Goal: Task Accomplishment & Management: Manage account settings

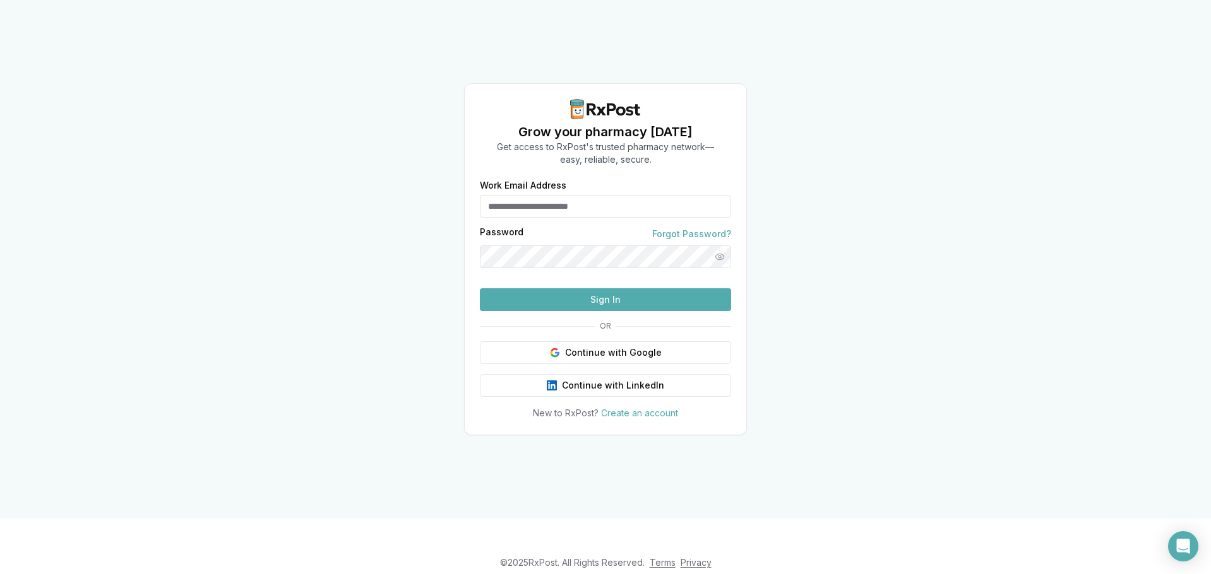
type input "**********"
click at [540, 311] on button "Sign In" at bounding box center [605, 299] width 251 height 23
click at [514, 311] on button "Sign In" at bounding box center [605, 299] width 251 height 23
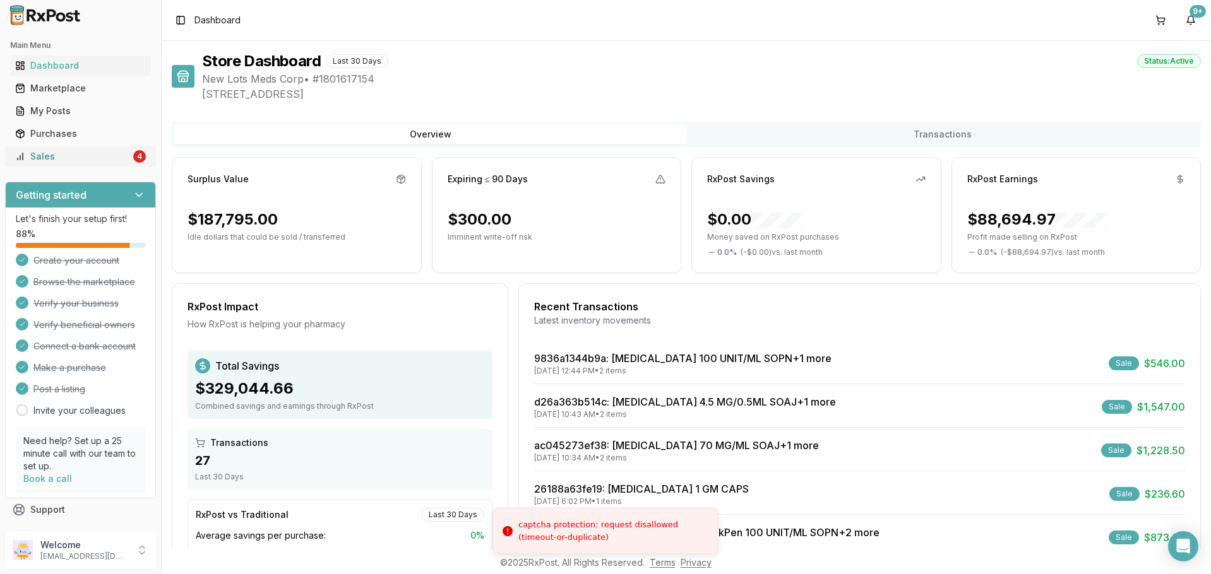
click at [27, 153] on div "Sales" at bounding box center [73, 156] width 116 height 13
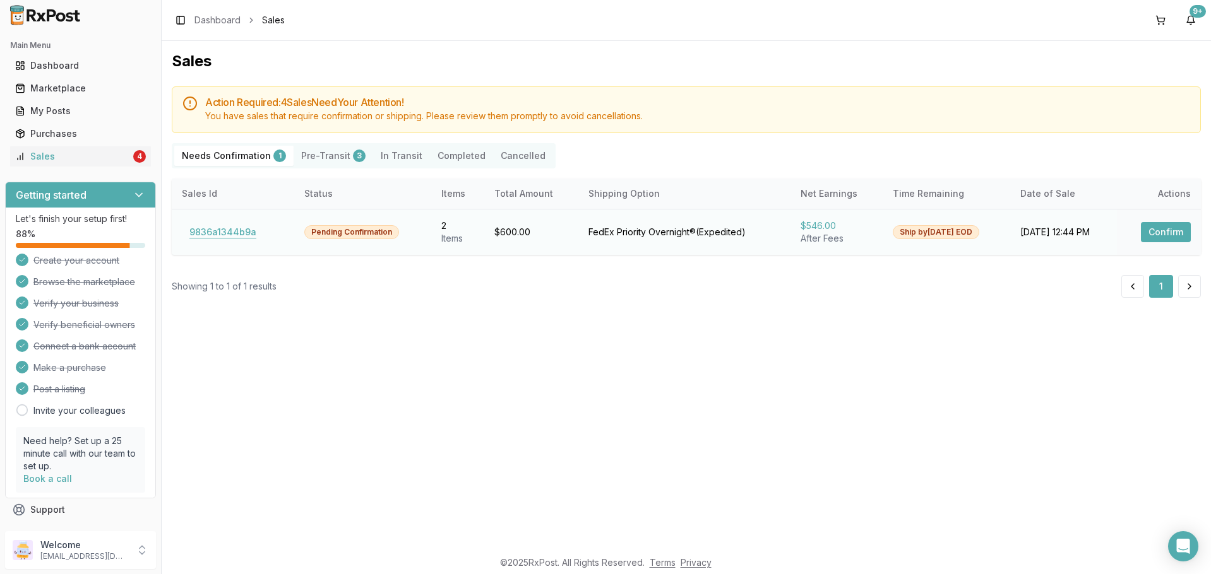
click at [206, 226] on button "9836a1344b9a" at bounding box center [223, 232] width 82 height 20
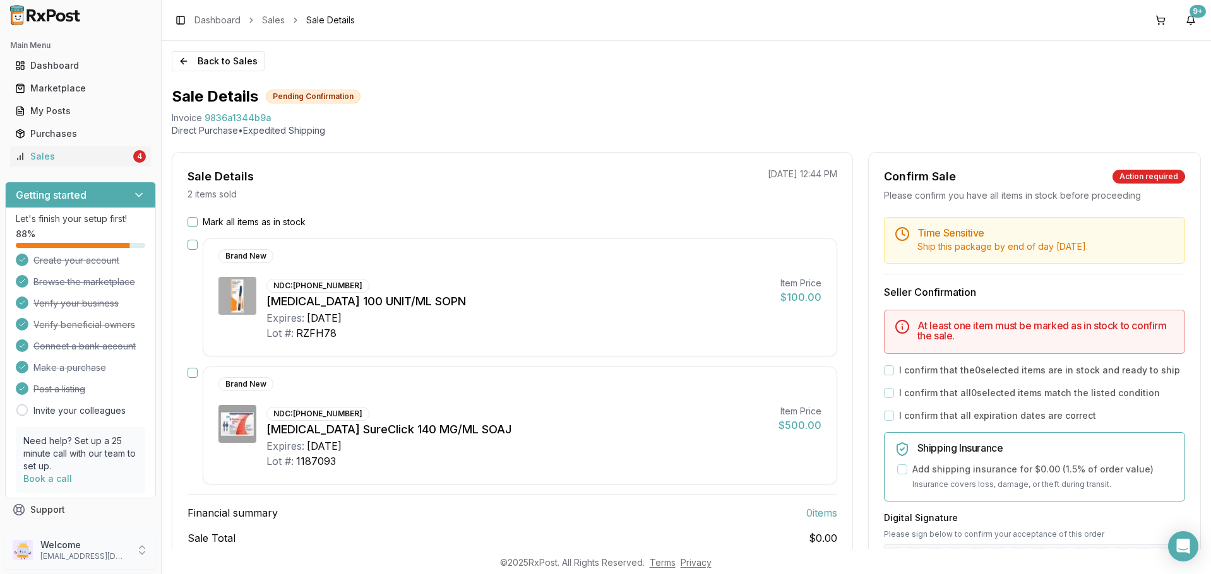
drag, startPoint x: 93, startPoint y: 545, endPoint x: 122, endPoint y: 540, distance: 29.5
click at [94, 545] on p "Welcome" at bounding box center [84, 545] width 88 height 13
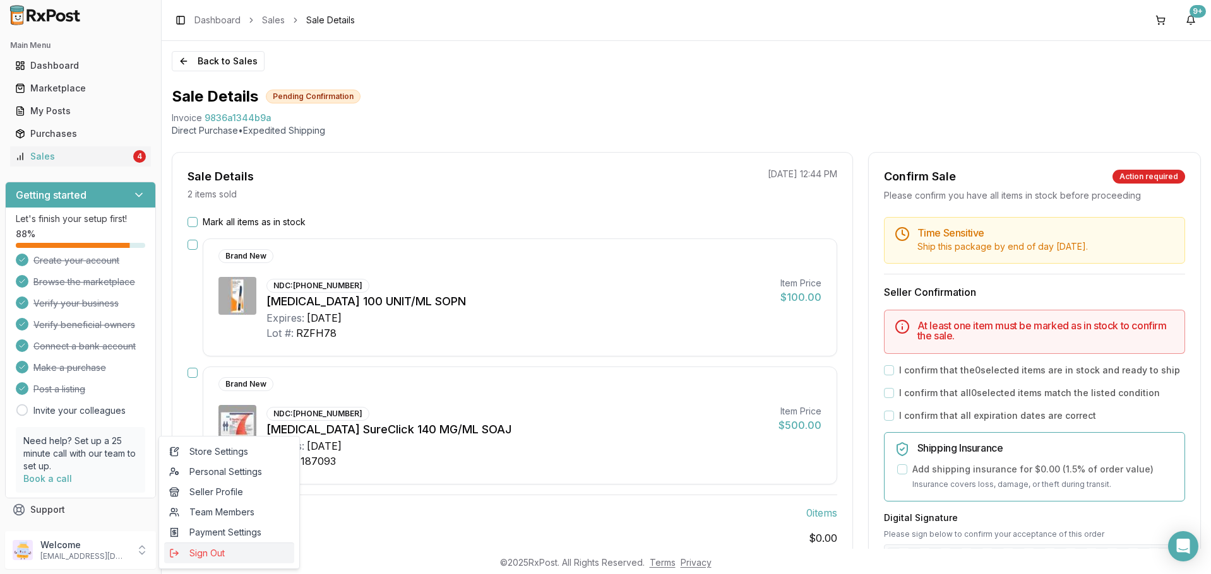
click at [232, 554] on span "Sign Out" at bounding box center [229, 553] width 120 height 13
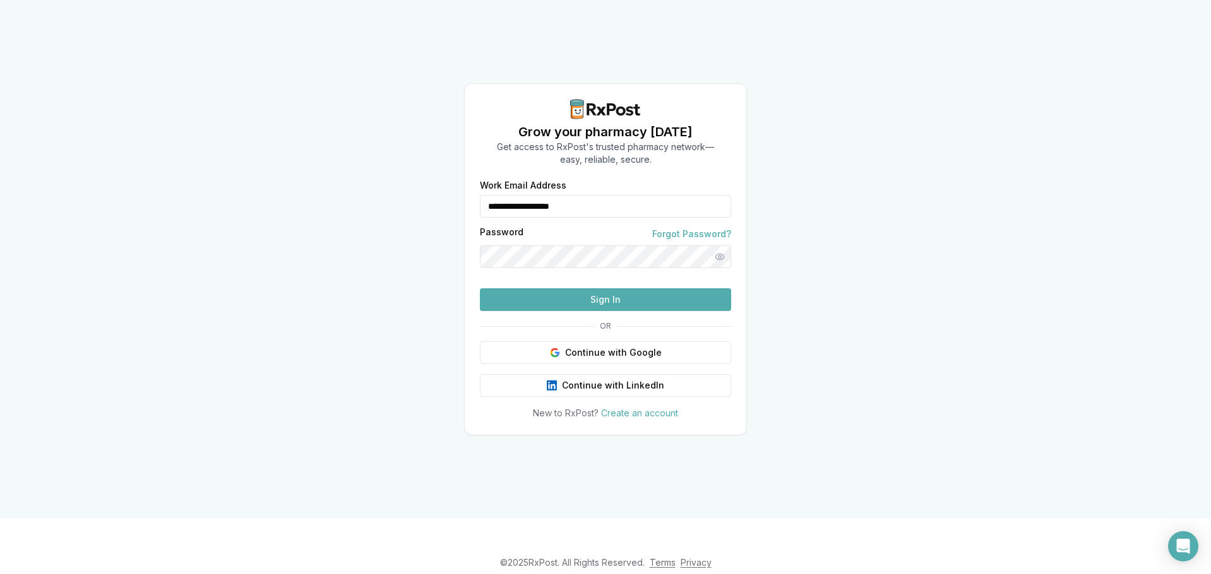
click at [561, 195] on input "**********" at bounding box center [605, 206] width 251 height 23
type input "**********"
click at [533, 311] on button "Sign In" at bounding box center [605, 299] width 251 height 23
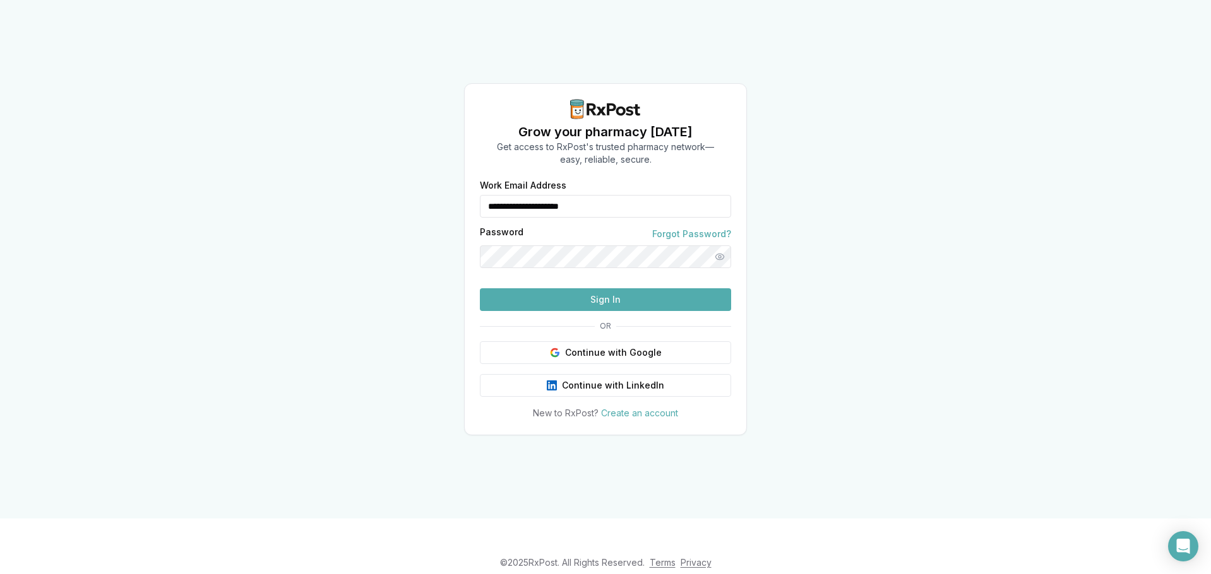
click at [533, 311] on button "Sign In" at bounding box center [605, 299] width 251 height 23
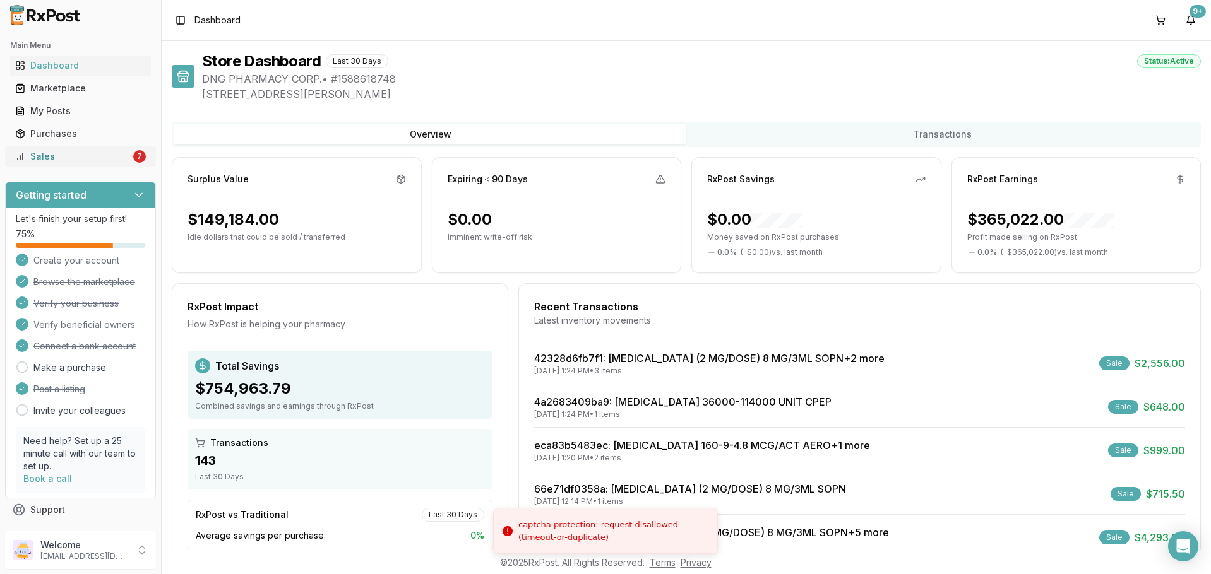
click at [81, 165] on link "Sales 7" at bounding box center [80, 156] width 141 height 23
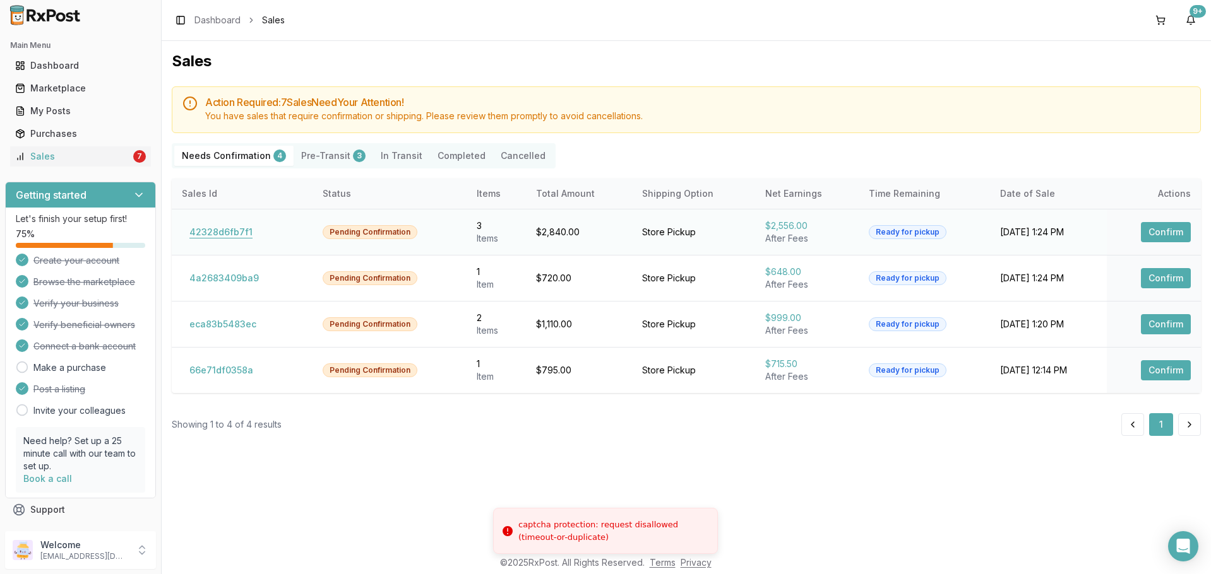
click at [236, 231] on button "42328d6fb7f1" at bounding box center [221, 232] width 78 height 20
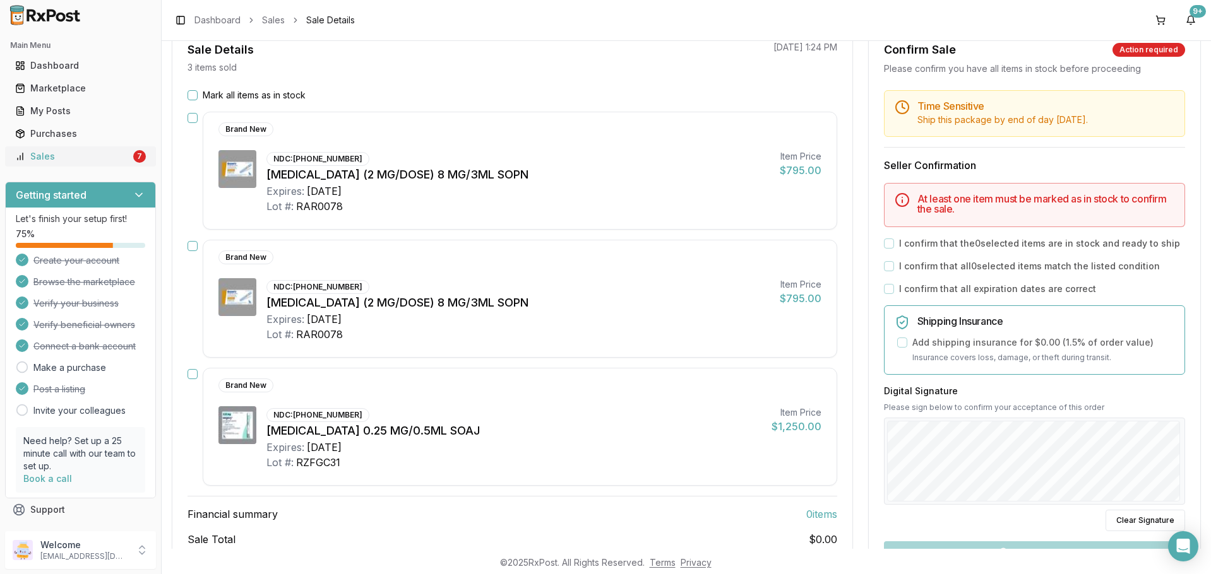
scroll to position [126, 0]
click at [7, 154] on button "Sales 7" at bounding box center [80, 156] width 151 height 20
click at [65, 158] on div "Sales" at bounding box center [73, 156] width 116 height 13
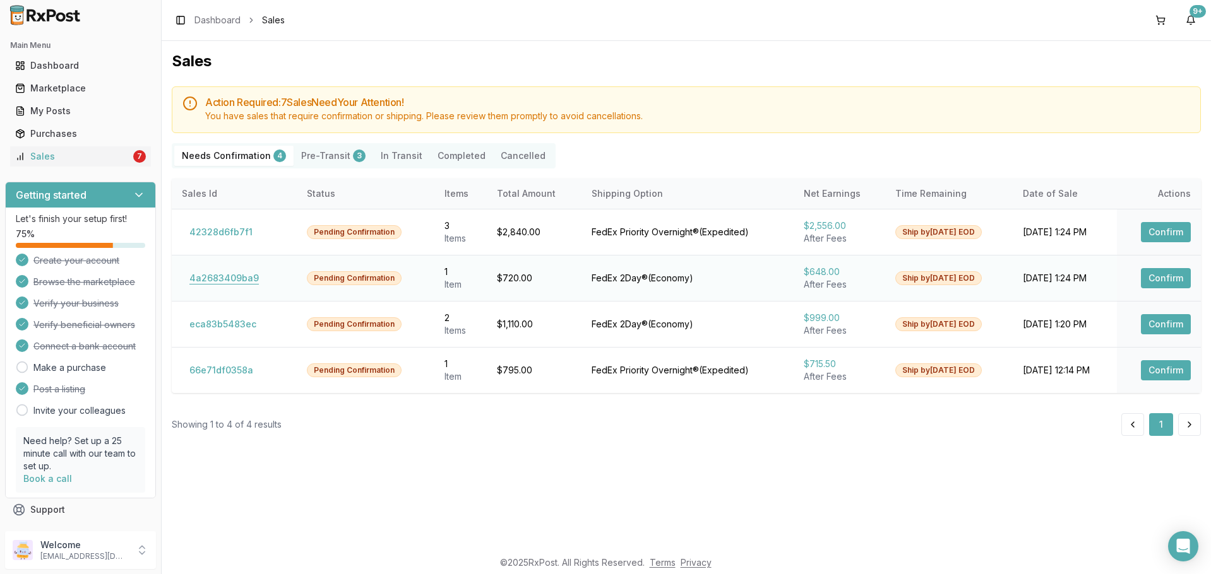
click at [242, 272] on button "4a2683409ba9" at bounding box center [224, 278] width 85 height 20
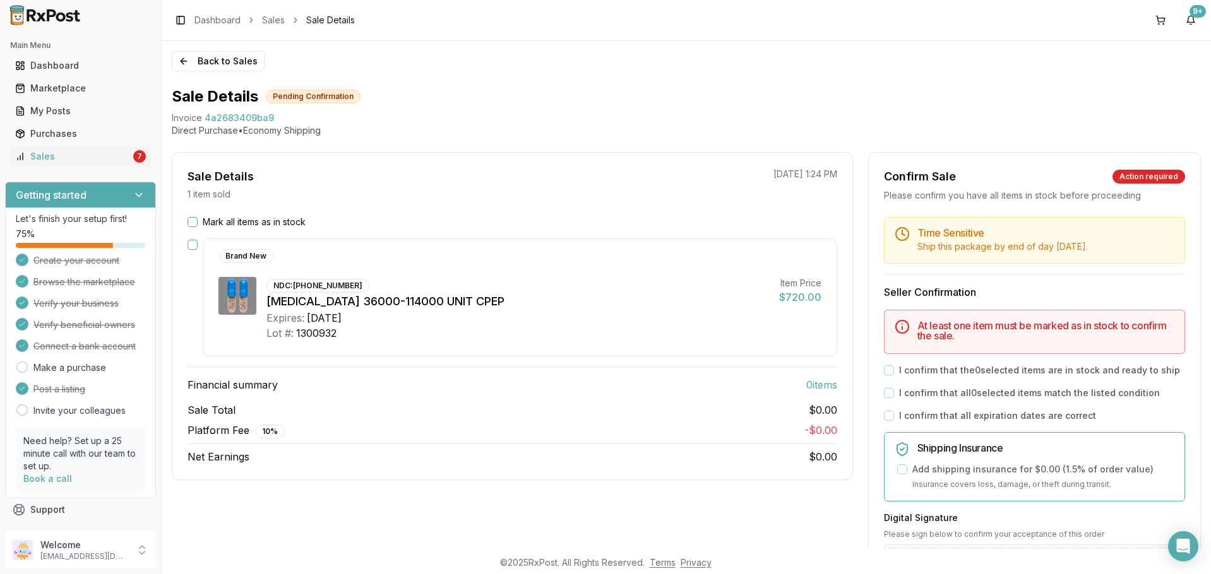
click at [498, 344] on div "Brand New NDC: 00032-3016-13 Creon 36000-114000 UNIT CPEP Expires: 2026-11-01 L…" at bounding box center [520, 298] width 634 height 118
click at [1185, 549] on icon "Open Intercom Messenger" at bounding box center [1183, 546] width 16 height 16
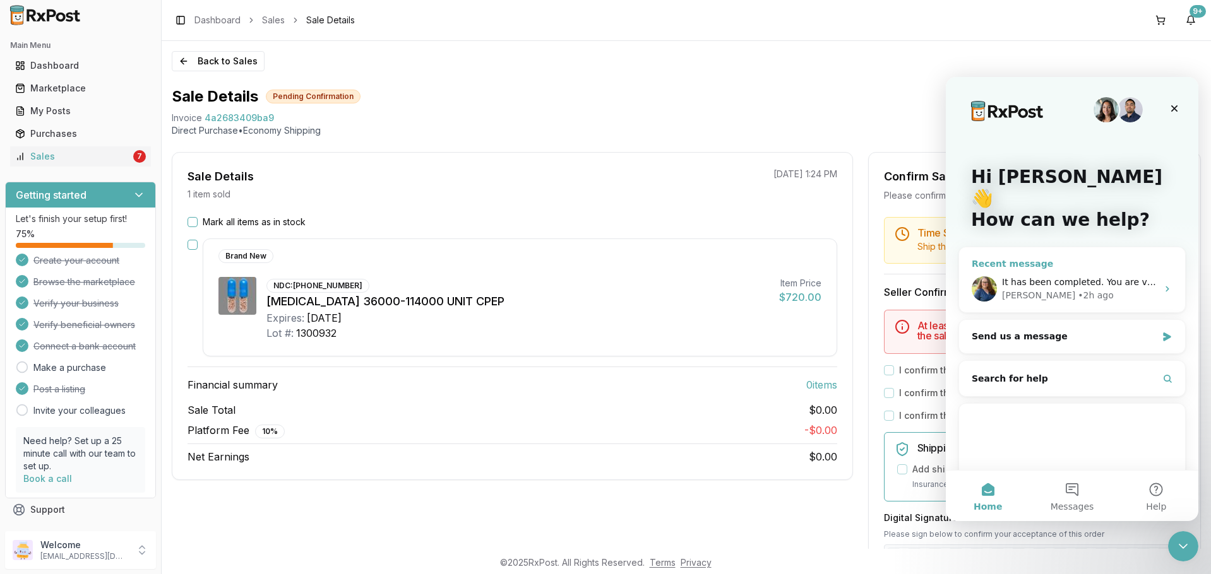
click at [1078, 289] on div "• 2h ago" at bounding box center [1096, 295] width 36 height 13
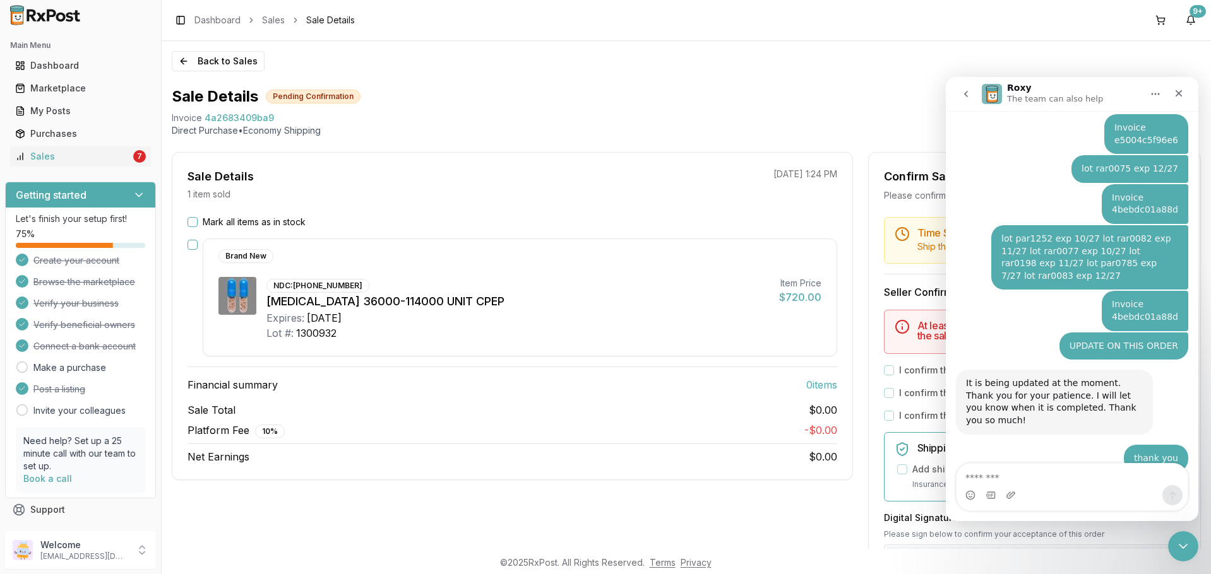
scroll to position [3425, 0]
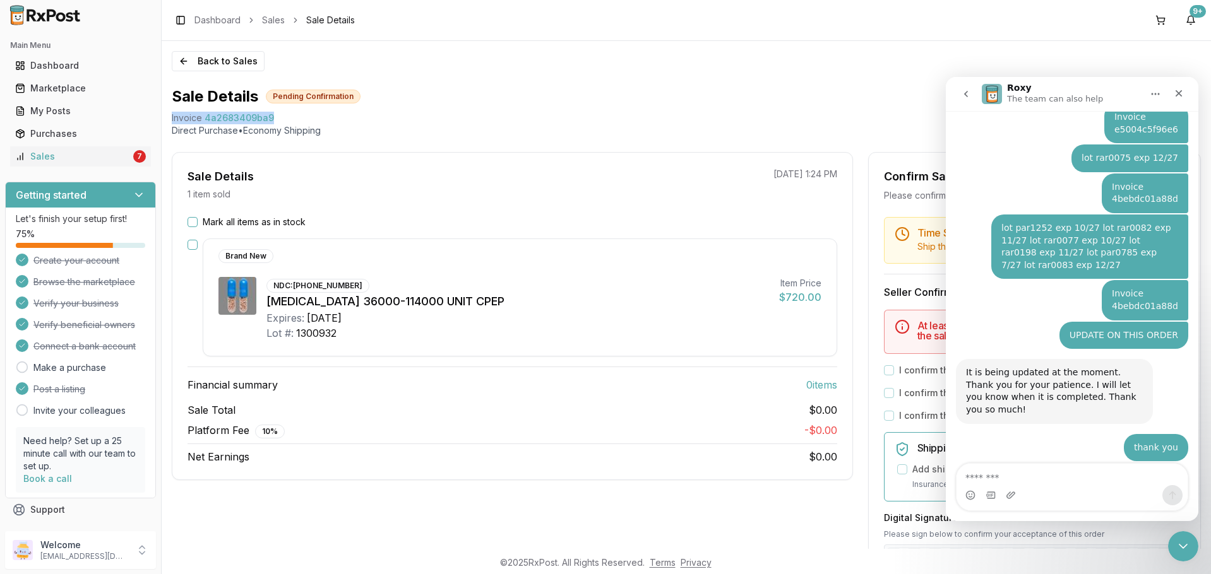
drag, startPoint x: 169, startPoint y: 119, endPoint x: 273, endPoint y: 122, distance: 103.6
click at [273, 122] on div "Back to Sales Sale Details Pending Confirmation Invoice 4a2683409ba9 Direct Pur…" at bounding box center [686, 295] width 1049 height 508
copy div "Invoice 4a2683409ba9"
paste textarea "**********"
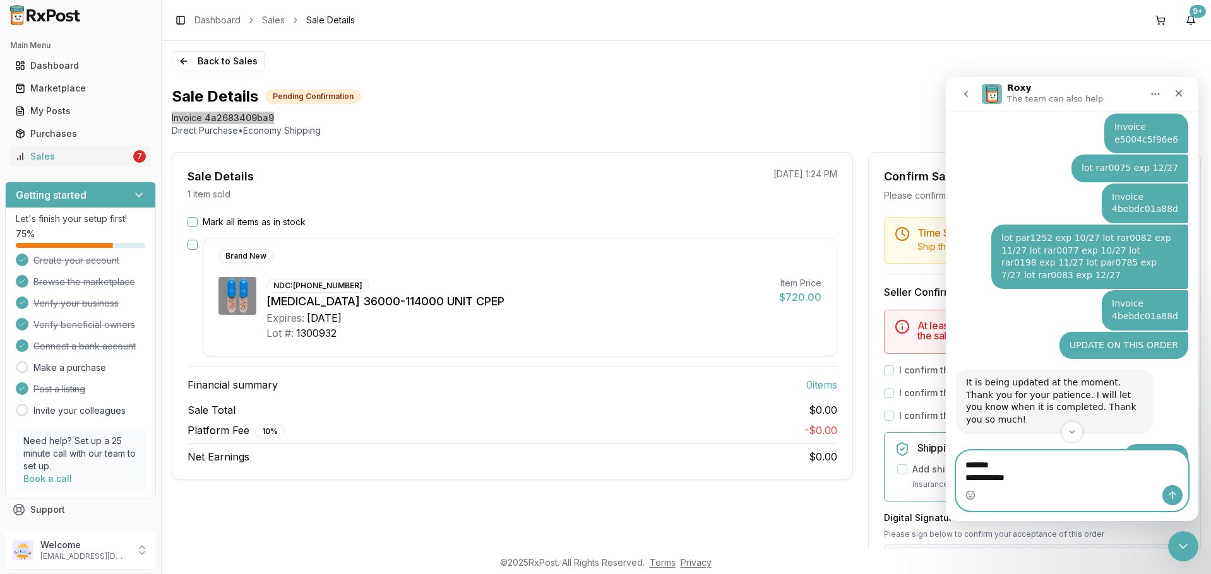
scroll to position [3437, 0]
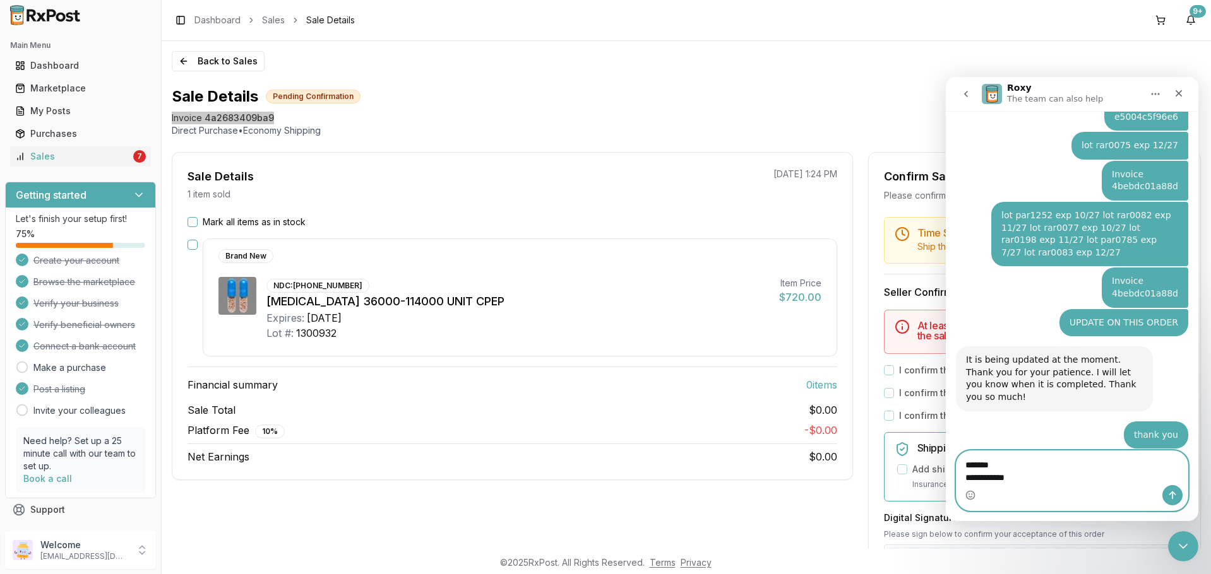
type textarea "**********"
click at [1174, 496] on icon "Send a message…" at bounding box center [1172, 496] width 10 height 10
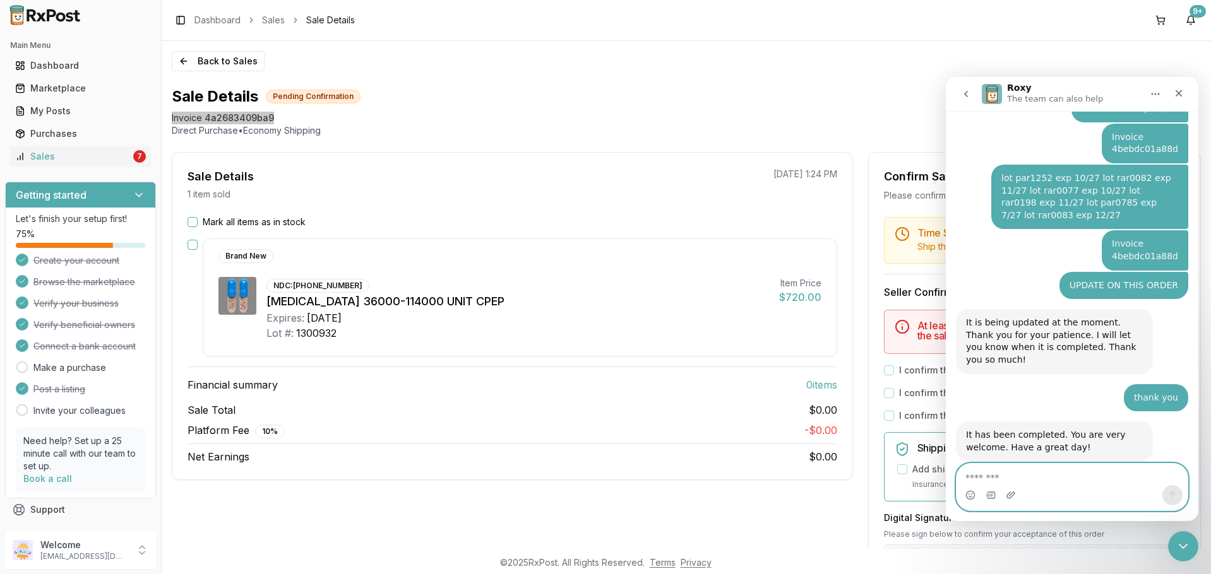
click at [1083, 477] on textarea "Message…" at bounding box center [1071, 474] width 231 height 21
type textarea "*"
type textarea "**********"
click at [1172, 490] on button "Send a message…" at bounding box center [1172, 495] width 20 height 20
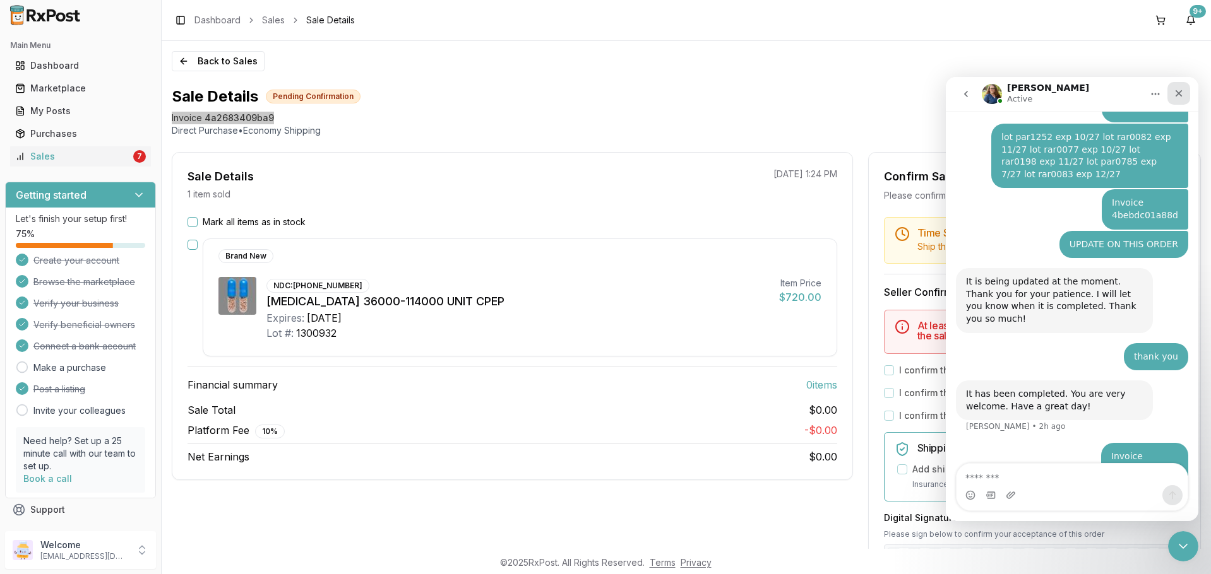
click at [1181, 86] on div "Close" at bounding box center [1178, 93] width 23 height 23
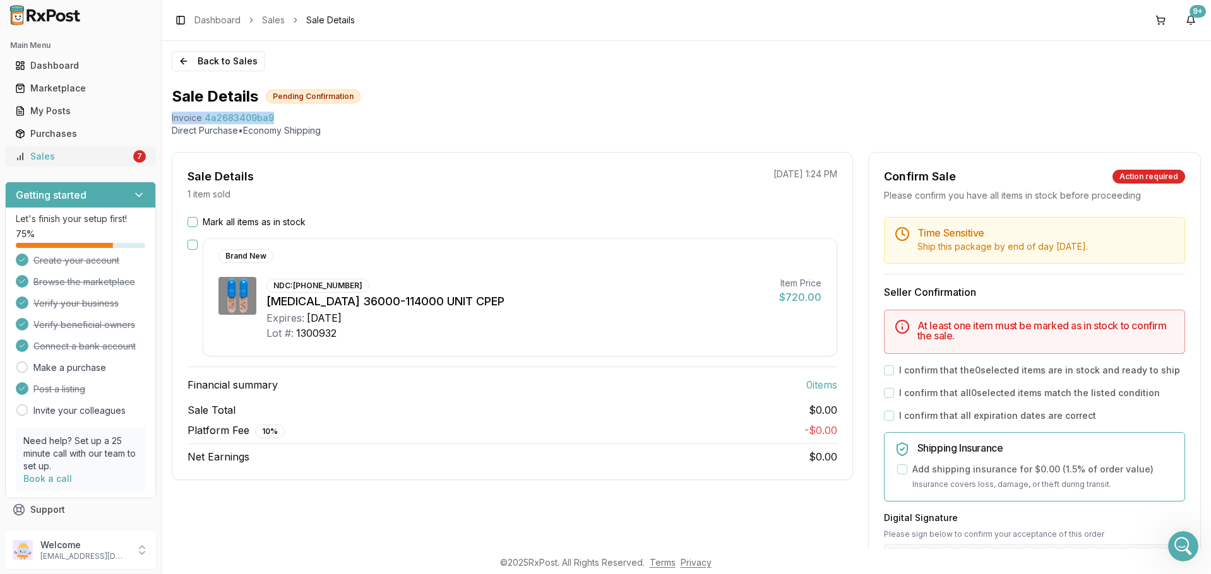
click at [42, 155] on div "Sales" at bounding box center [73, 156] width 116 height 13
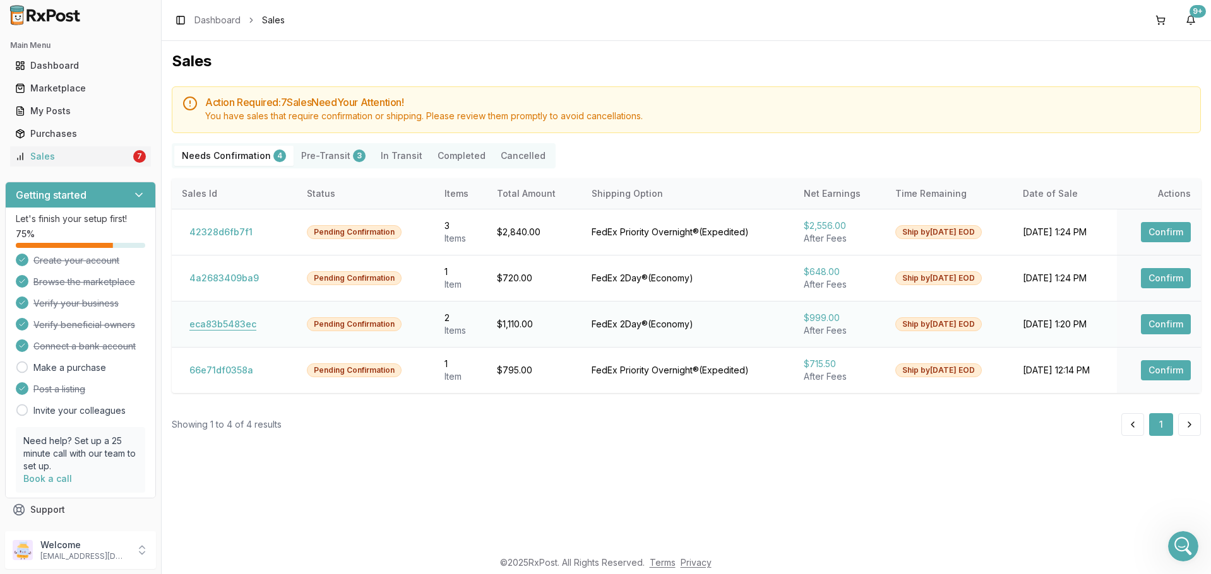
click at [226, 319] on button "eca83b5483ec" at bounding box center [223, 324] width 82 height 20
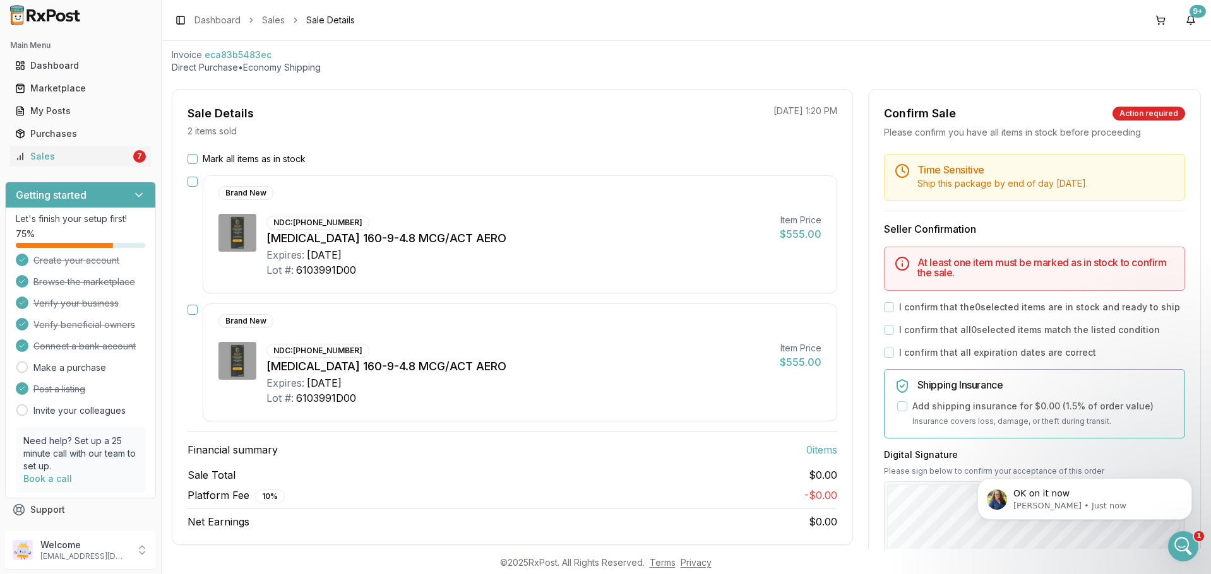
scroll to position [3554, 0]
click at [189, 182] on button "button" at bounding box center [192, 182] width 10 height 10
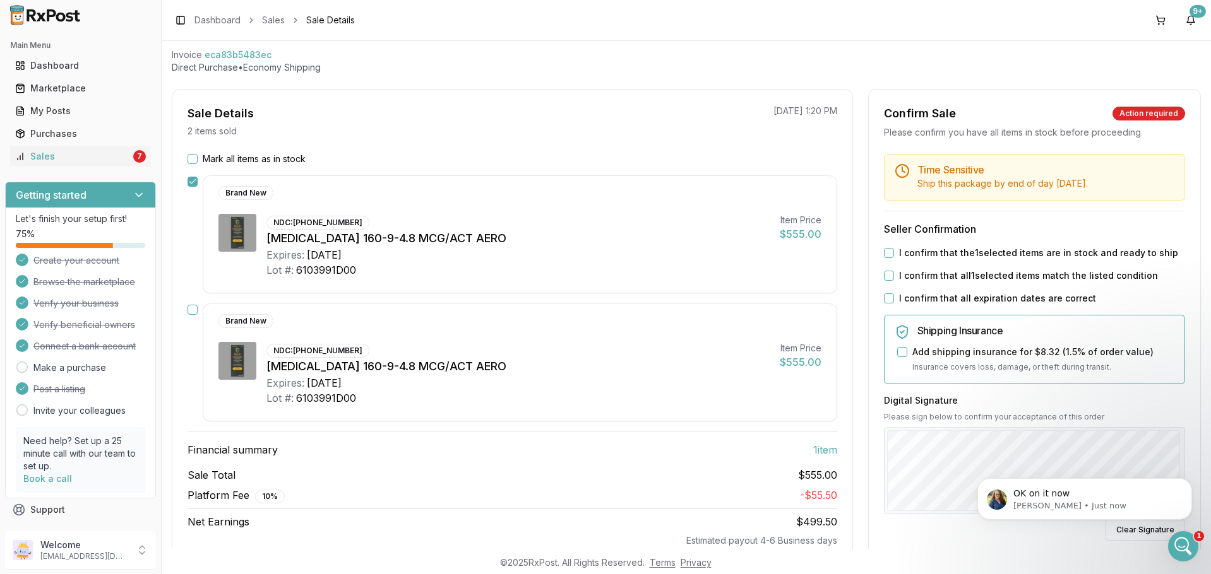
click at [190, 307] on button "button" at bounding box center [192, 310] width 10 height 10
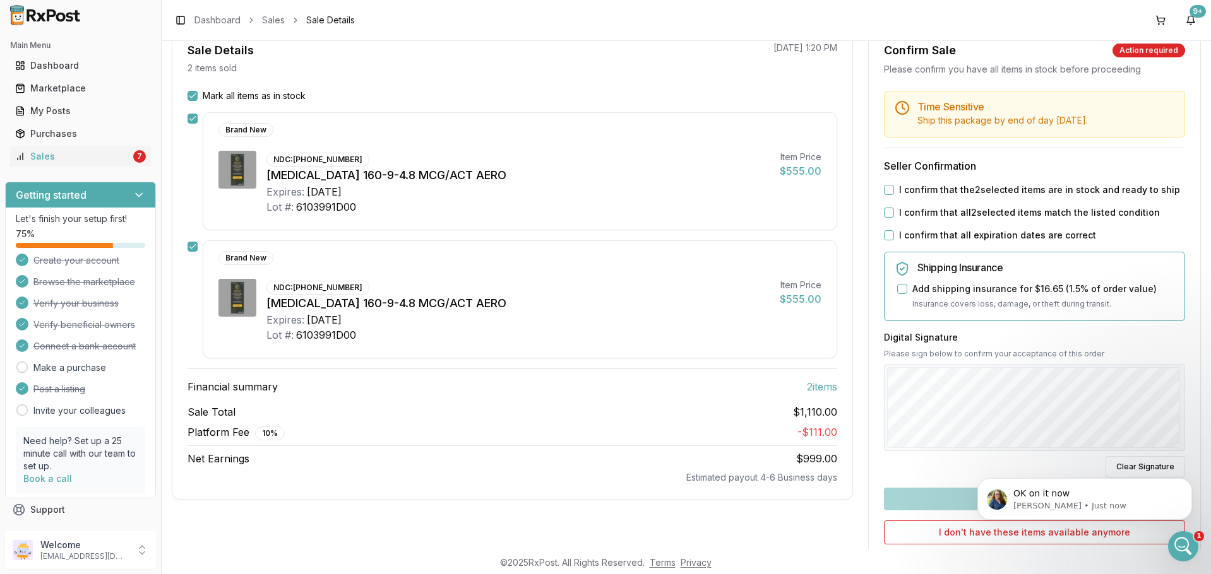
click at [885, 187] on button "I confirm that the 2 selected items are in stock and ready to ship" at bounding box center [889, 190] width 10 height 10
click at [884, 213] on button "I confirm that all 2 selected items match the listed condition" at bounding box center [889, 213] width 10 height 10
click at [884, 238] on button "I confirm that all expiration dates are correct" at bounding box center [889, 235] width 10 height 10
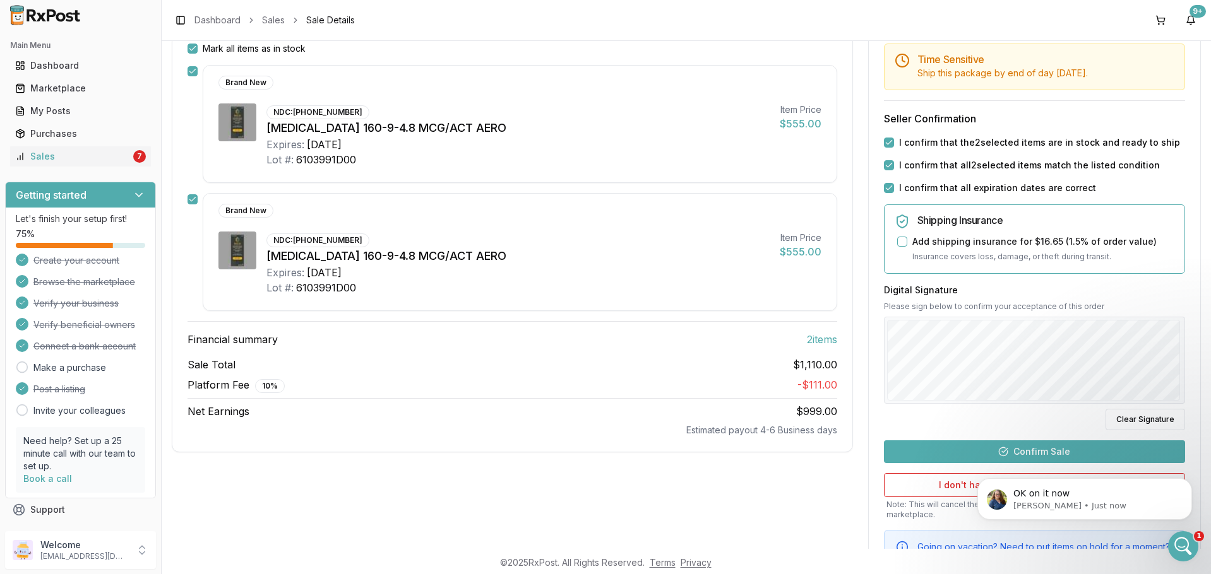
scroll to position [237, 0]
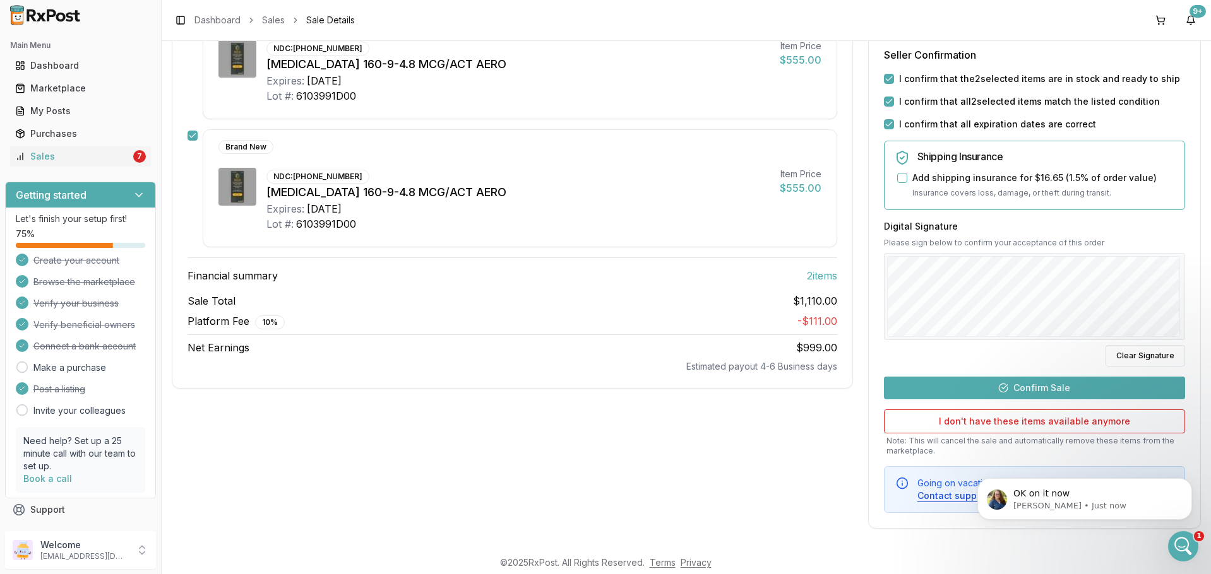
click at [1053, 394] on button "Confirm Sale" at bounding box center [1034, 388] width 301 height 23
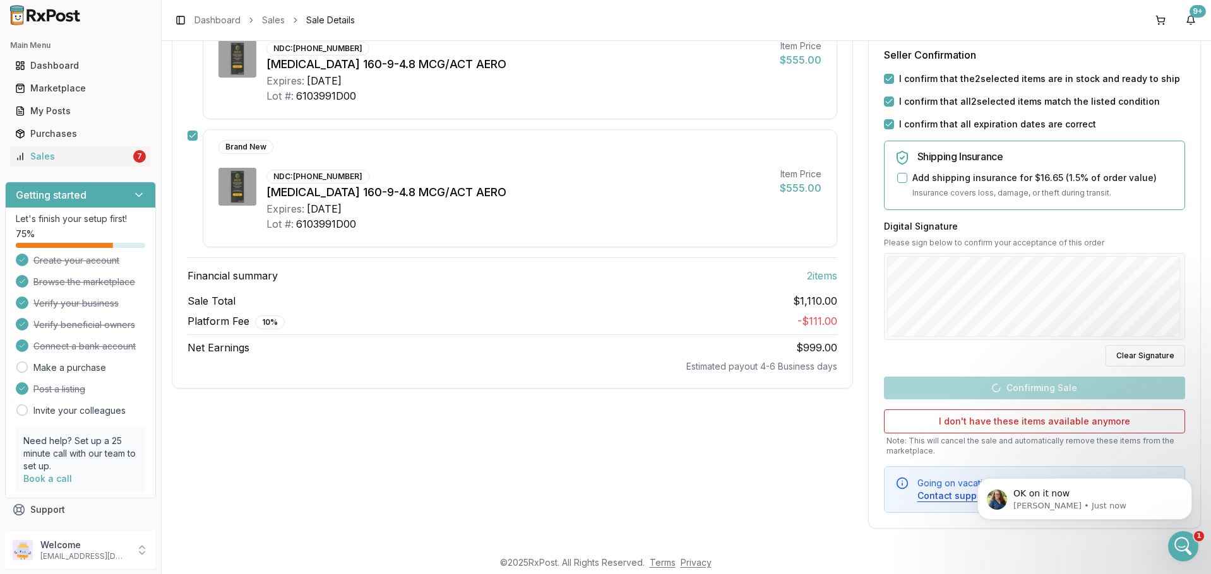
scroll to position [74, 0]
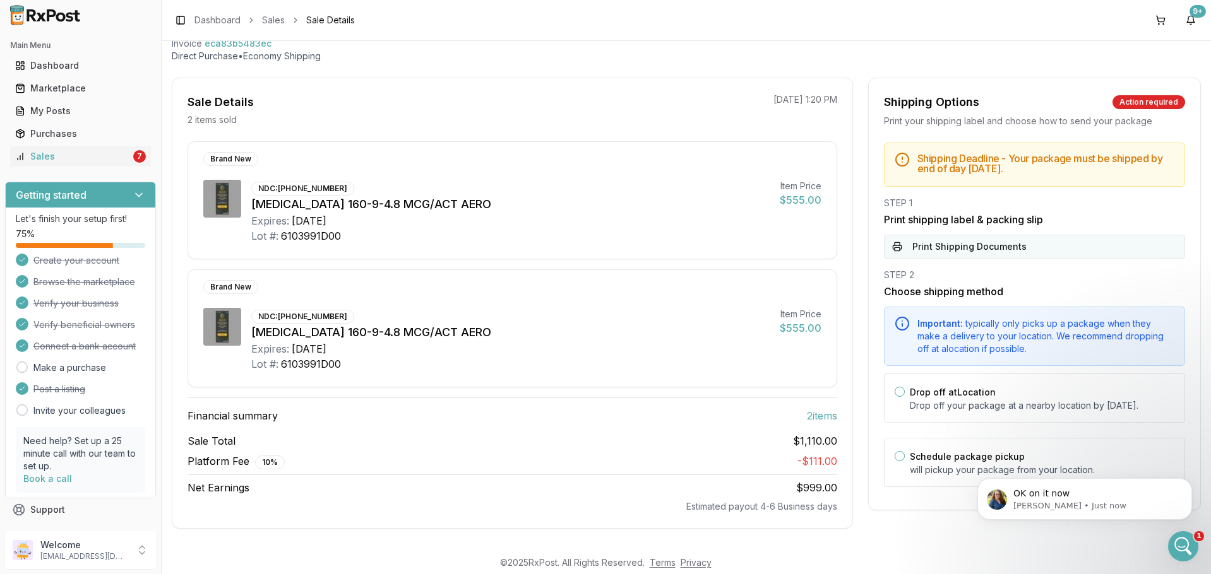
click at [965, 246] on button "Print Shipping Documents" at bounding box center [1034, 247] width 301 height 24
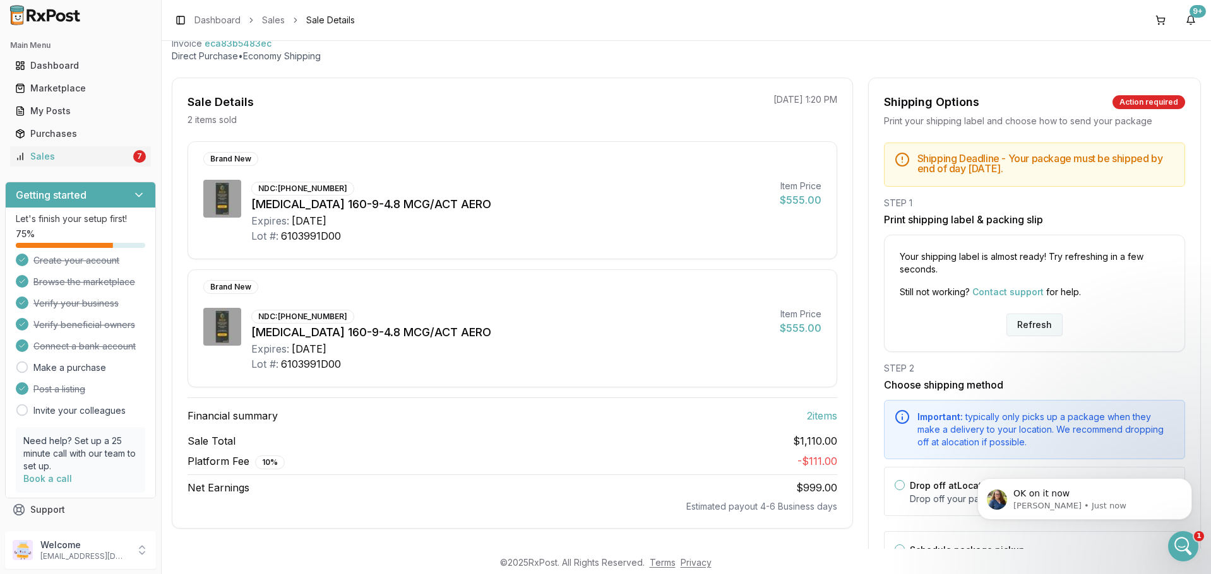
click at [1020, 321] on button "Refresh" at bounding box center [1034, 325] width 56 height 23
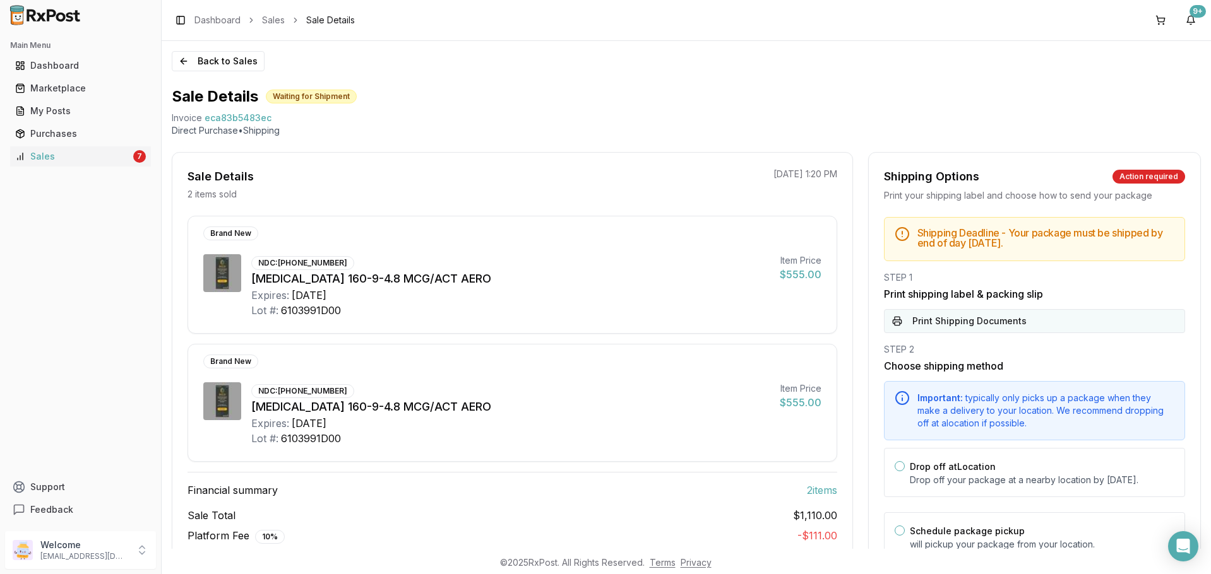
click at [989, 321] on button "Print Shipping Documents" at bounding box center [1034, 321] width 301 height 24
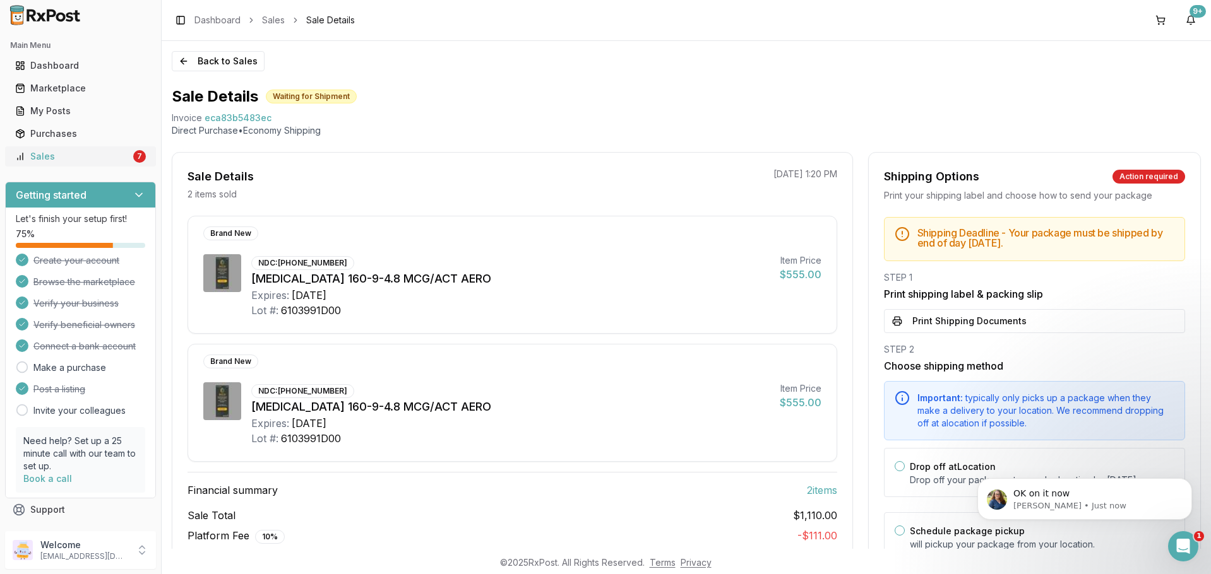
click at [68, 153] on div "Sales" at bounding box center [73, 156] width 116 height 13
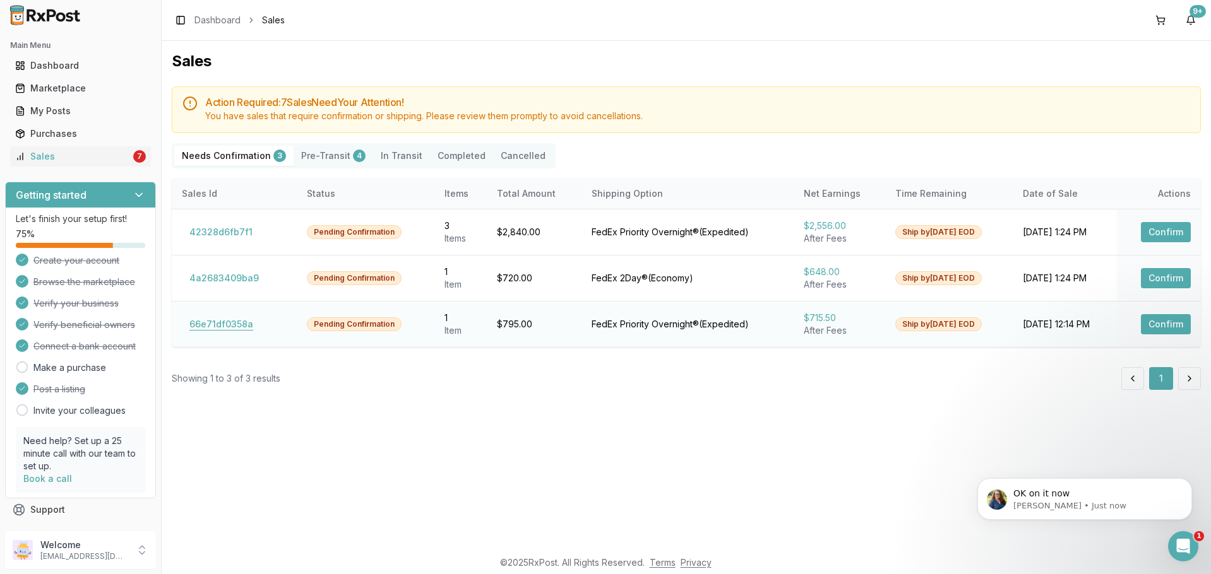
click at [225, 324] on button "66e71df0358a" at bounding box center [221, 324] width 79 height 20
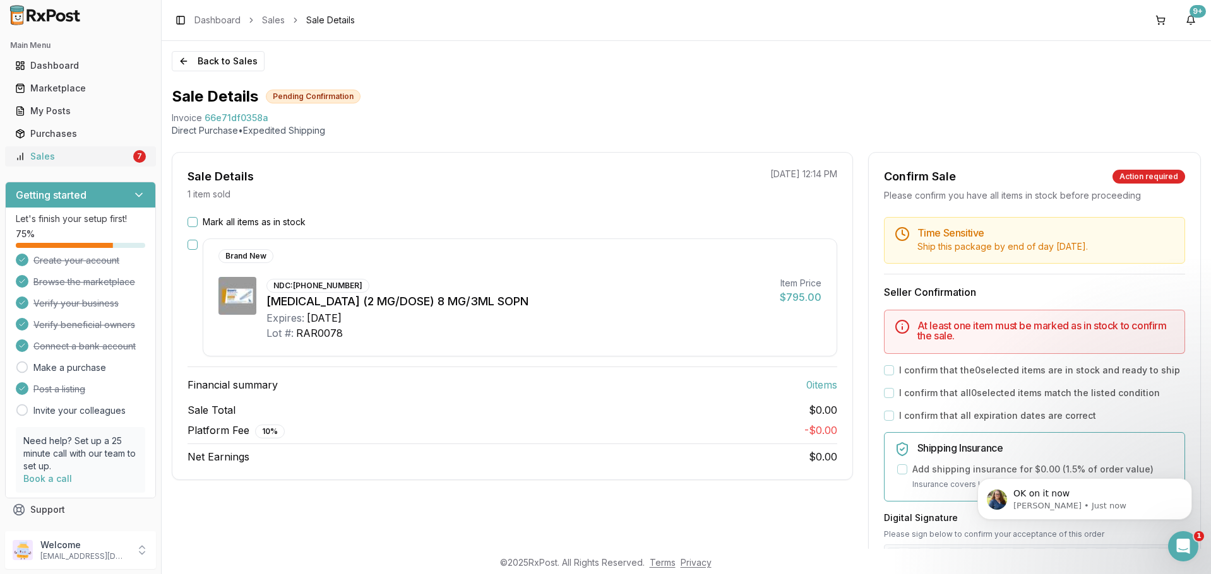
click at [42, 157] on div "Sales" at bounding box center [73, 156] width 116 height 13
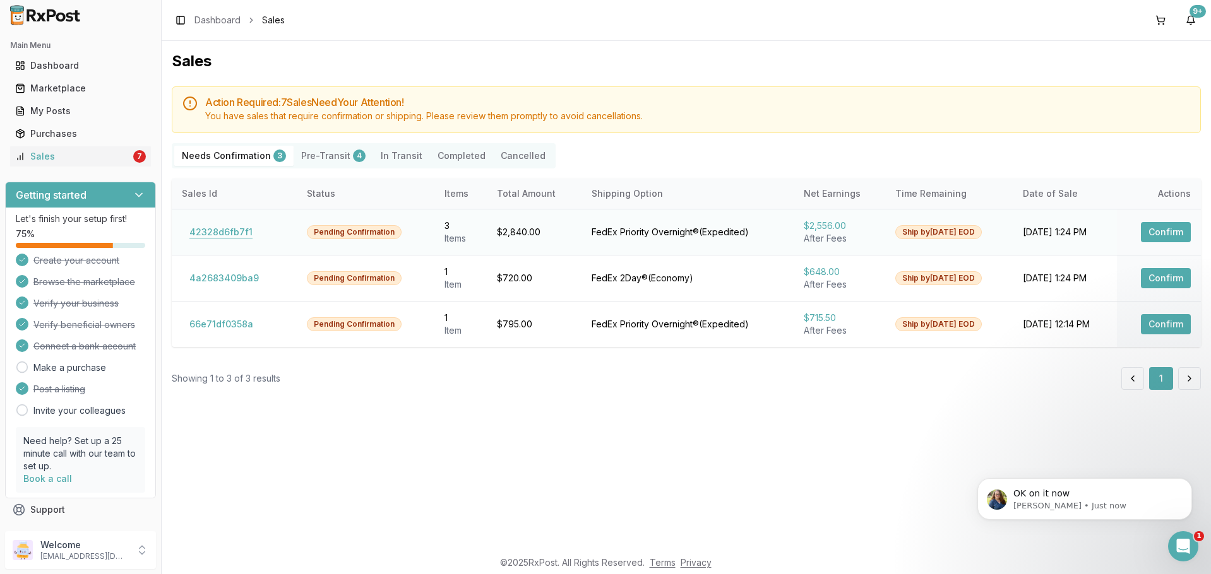
click at [240, 229] on button "42328d6fb7f1" at bounding box center [221, 232] width 78 height 20
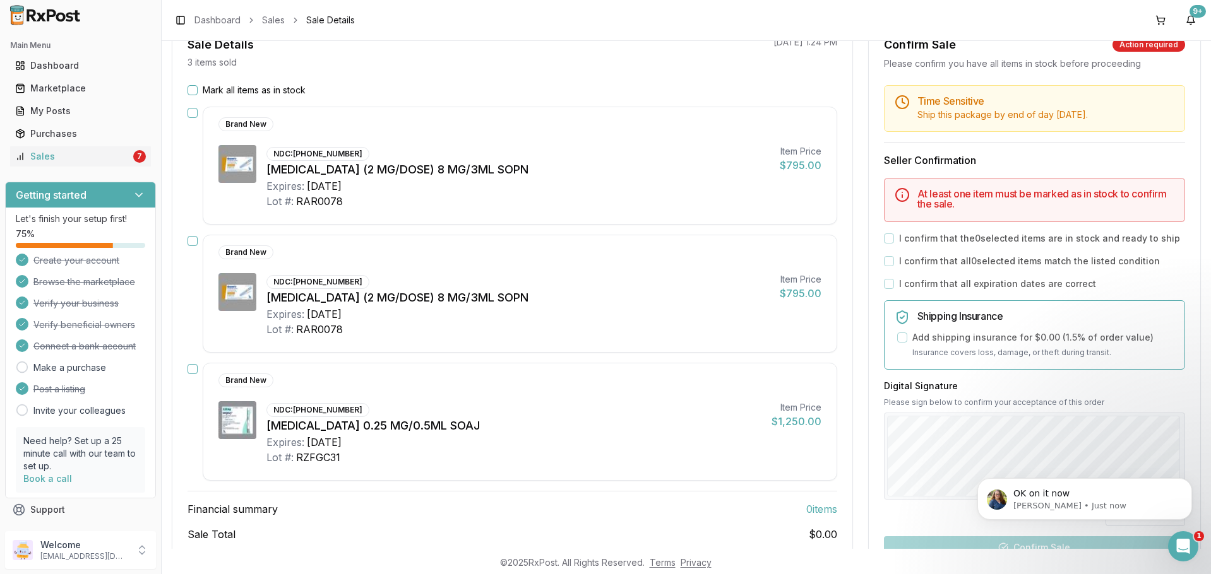
scroll to position [126, 0]
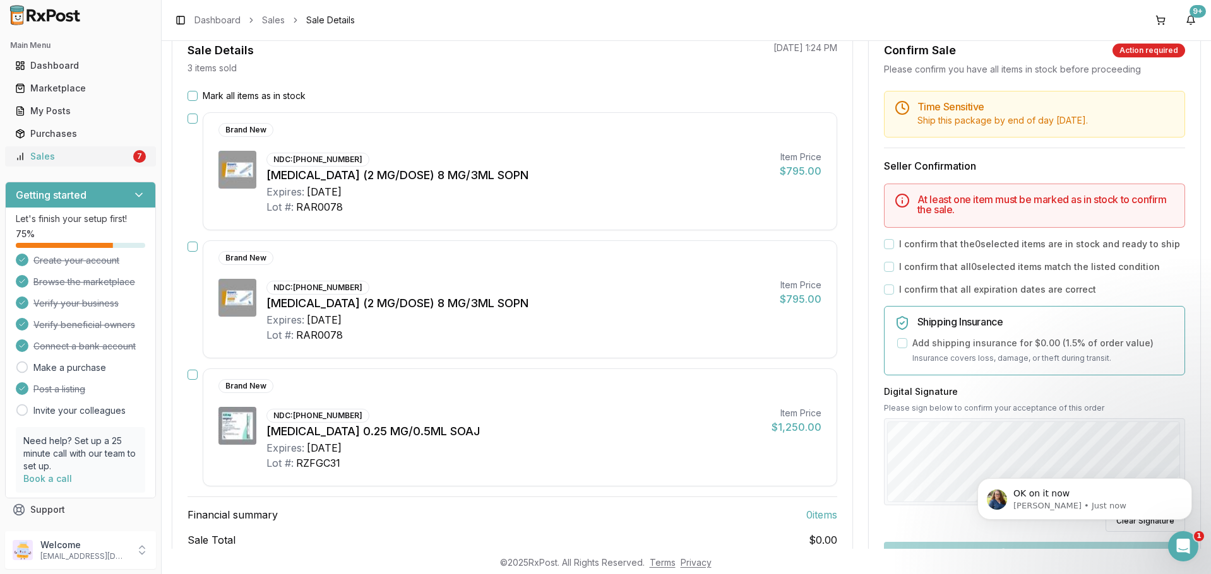
click at [101, 152] on div "Sales" at bounding box center [73, 156] width 116 height 13
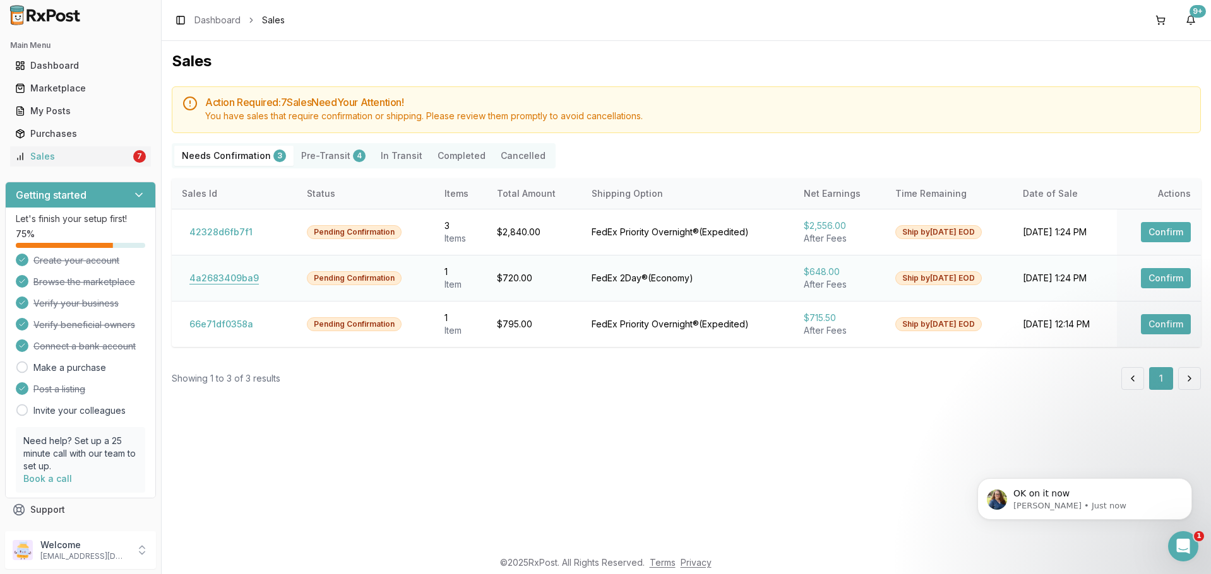
click at [210, 283] on button "4a2683409ba9" at bounding box center [224, 278] width 85 height 20
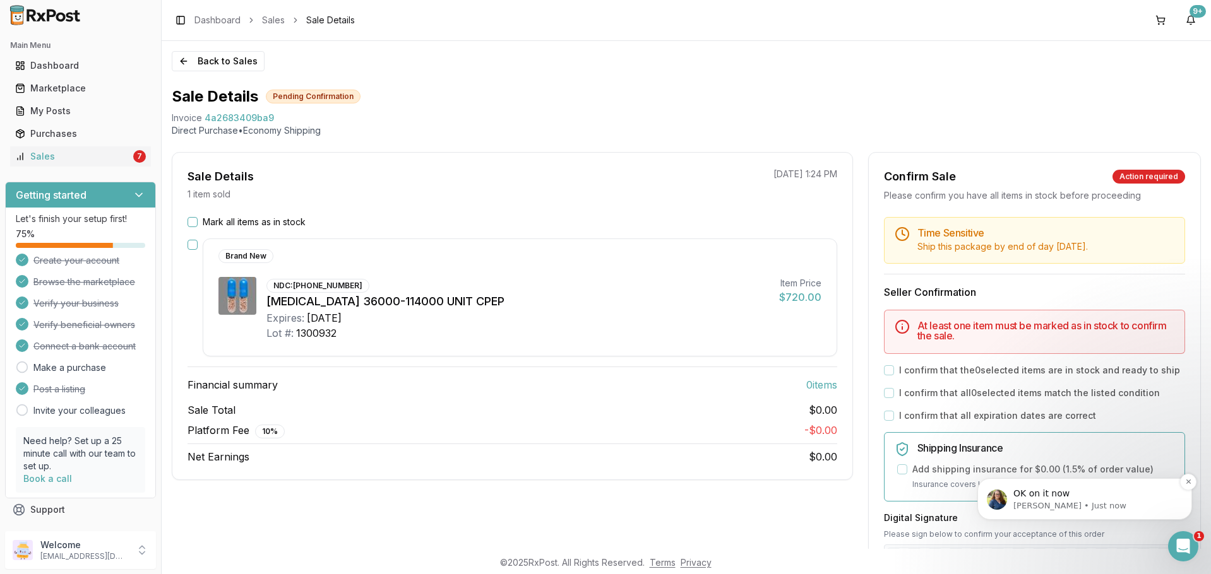
click at [1026, 492] on p "OK on it now" at bounding box center [1094, 494] width 163 height 13
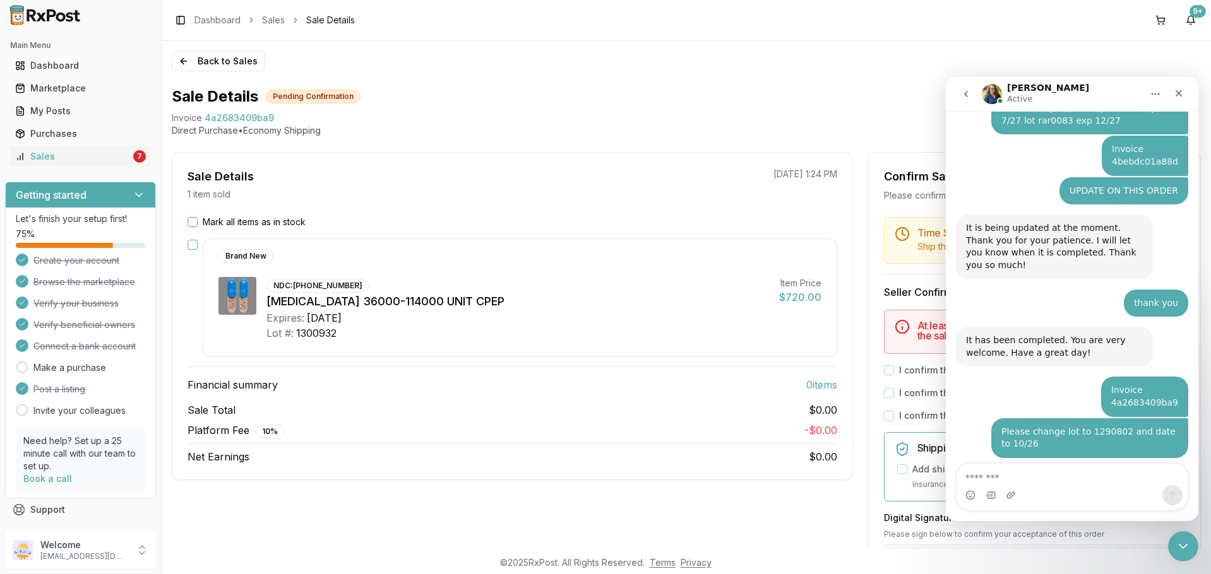
scroll to position [3574, 0]
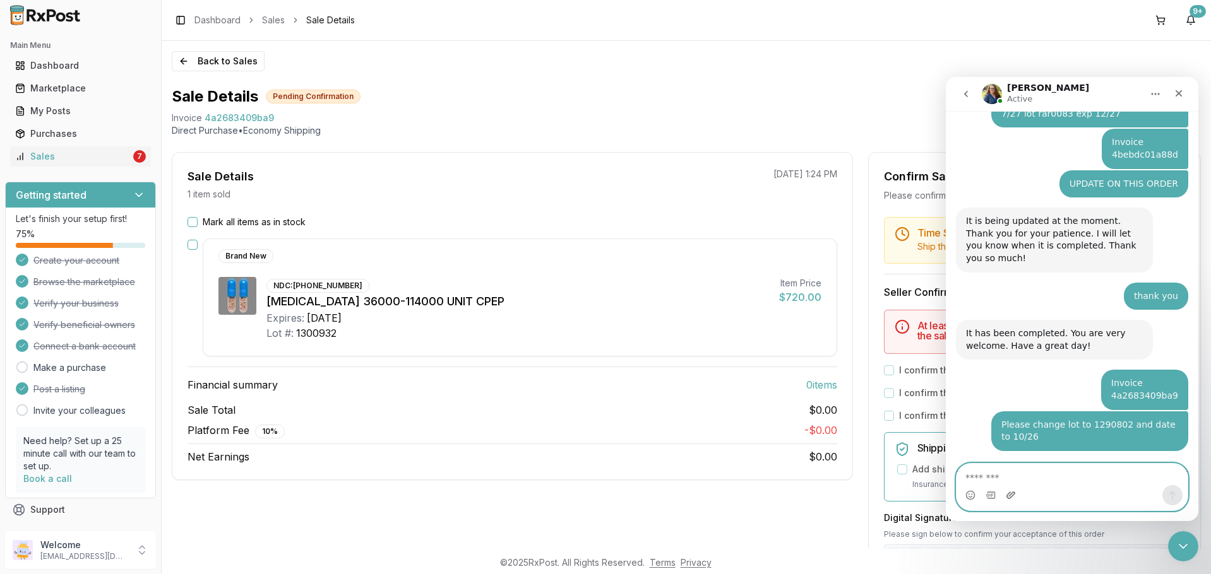
click at [1014, 491] on icon "Upload attachment" at bounding box center [1011, 496] width 10 height 10
click at [1031, 467] on textarea "Message…" at bounding box center [1071, 474] width 231 height 21
type textarea "*********"
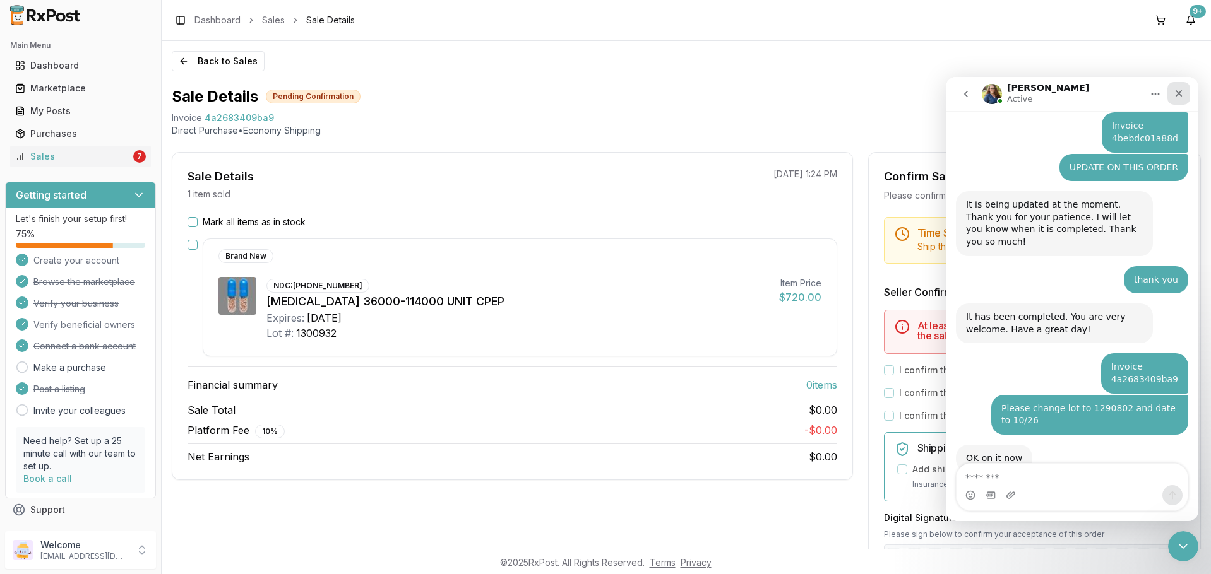
click at [1175, 99] on div "Close" at bounding box center [1178, 93] width 23 height 23
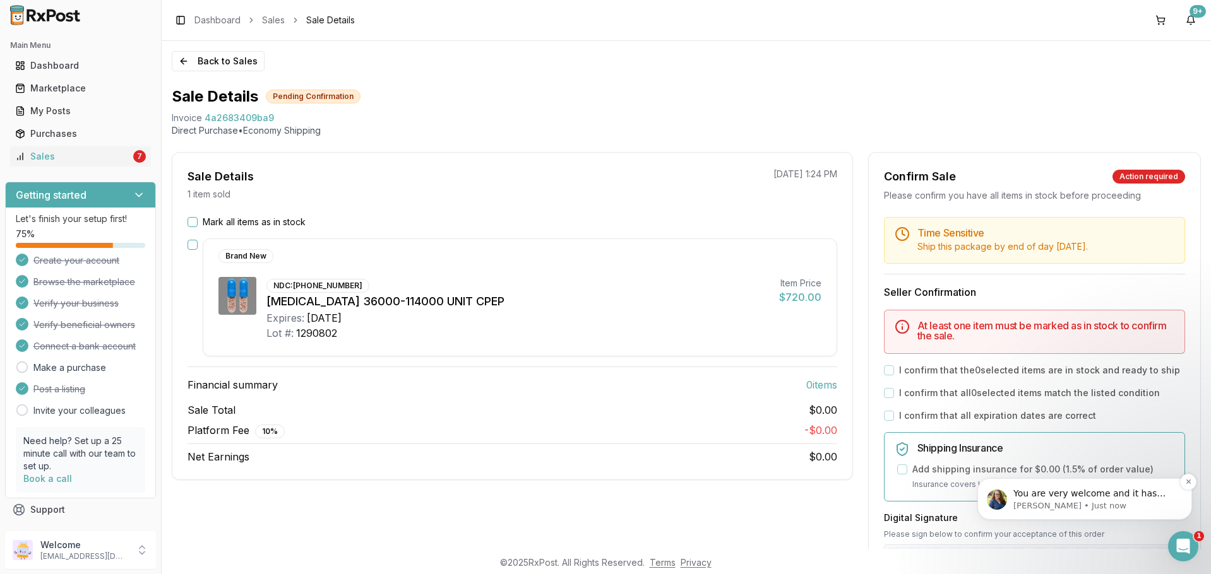
click at [1024, 495] on p "You are very welcome and it has been done" at bounding box center [1094, 494] width 163 height 13
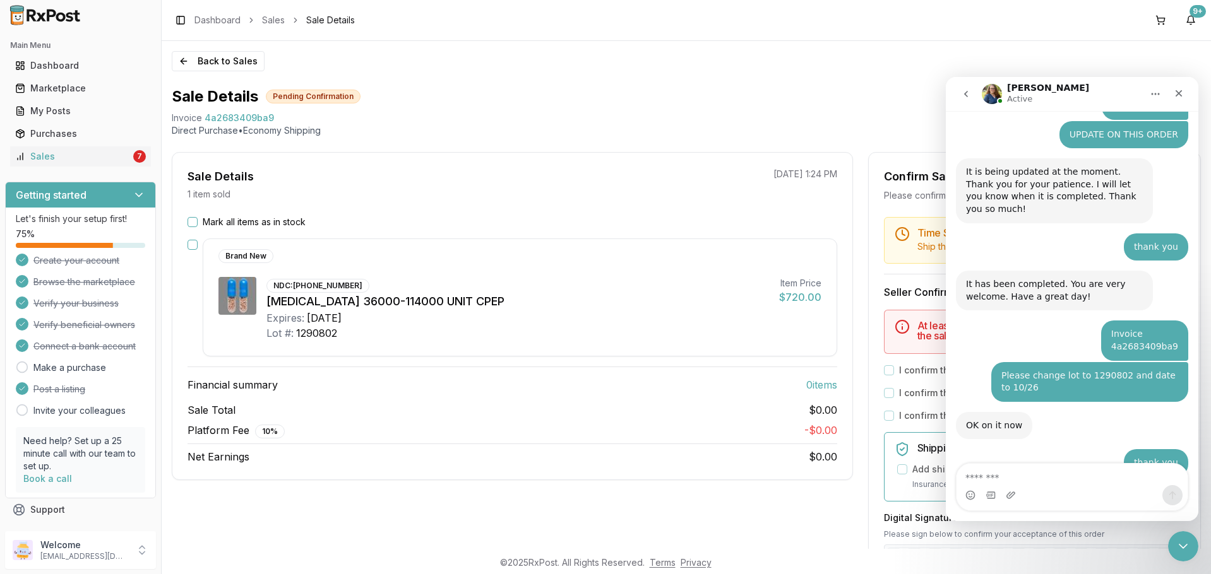
scroll to position [3649, 0]
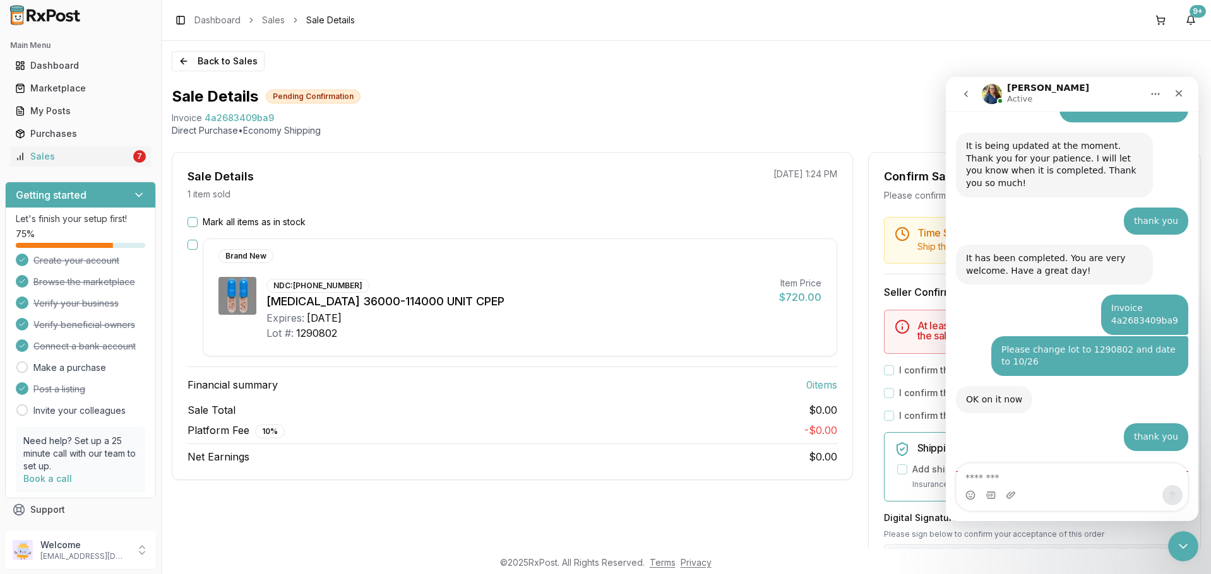
click at [388, 281] on div "NDC: 00032-3016-13 Creon 36000-114000 UNIT CPEP Expires: 2026-10-31 Lot #: 1290…" at bounding box center [517, 309] width 503 height 64
click at [188, 247] on button "button" at bounding box center [192, 245] width 10 height 10
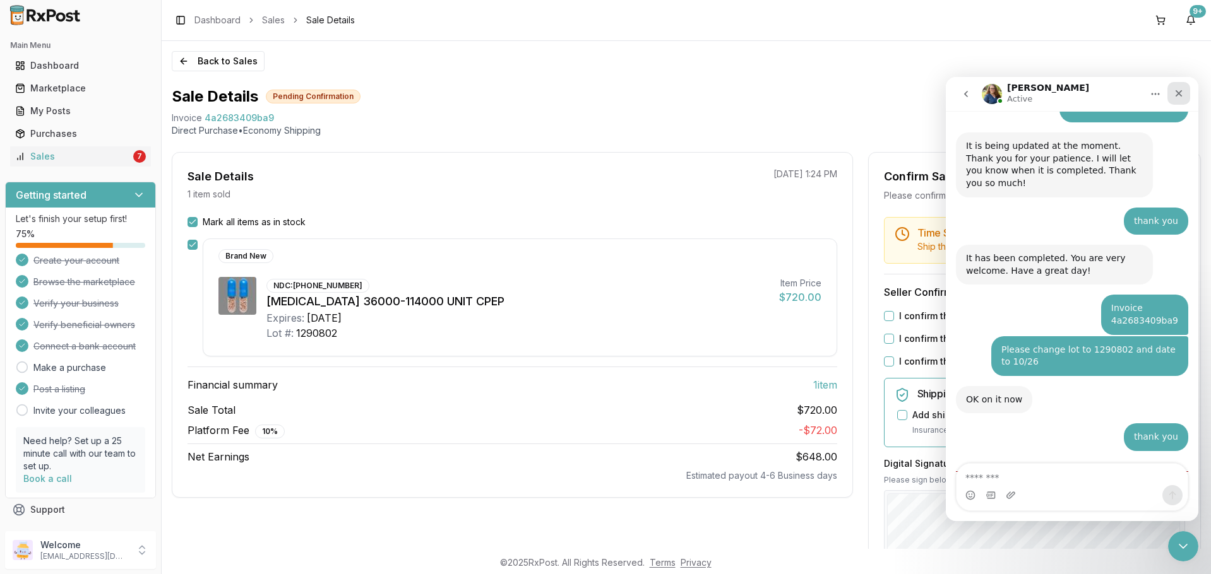
click at [1184, 97] on div "Close" at bounding box center [1178, 93] width 23 height 23
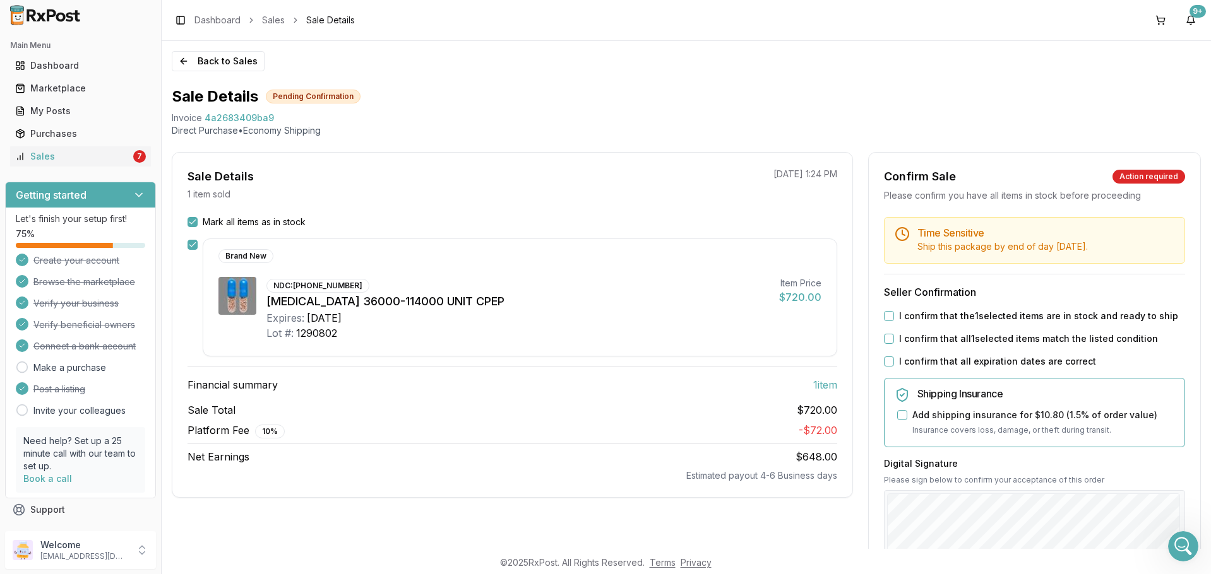
scroll to position [3629, 0]
click at [888, 313] on button "I confirm that the 1 selected items are in stock and ready to ship" at bounding box center [889, 316] width 10 height 10
click at [886, 339] on button "I confirm that all 1 selected items match the listed condition" at bounding box center [889, 339] width 10 height 10
click at [884, 360] on button "I confirm that all expiration dates are correct" at bounding box center [889, 362] width 10 height 10
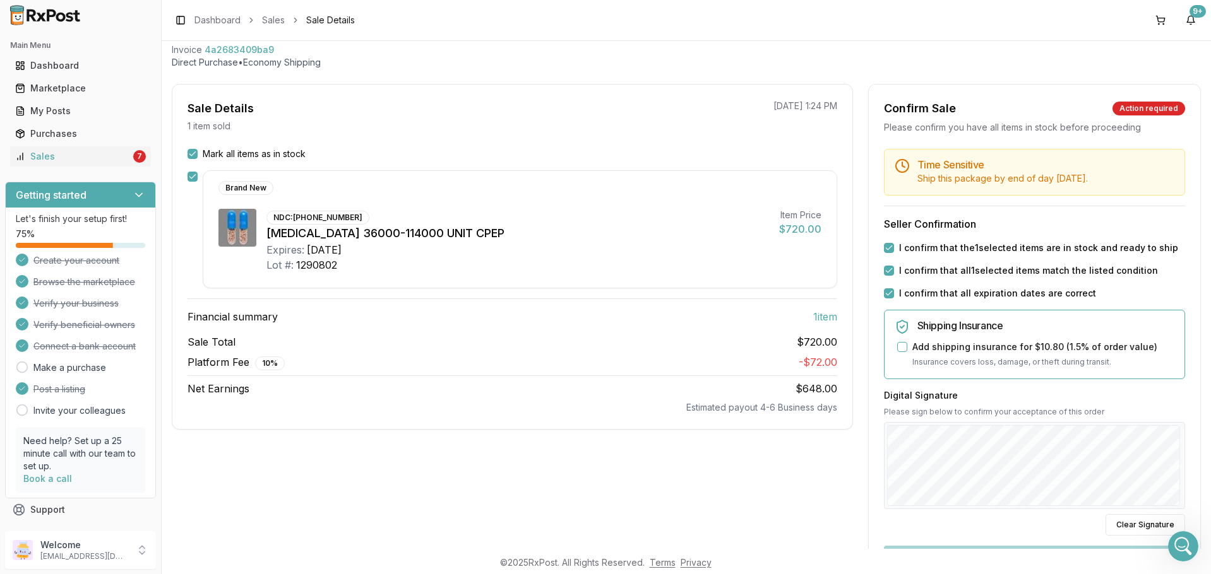
scroll to position [189, 0]
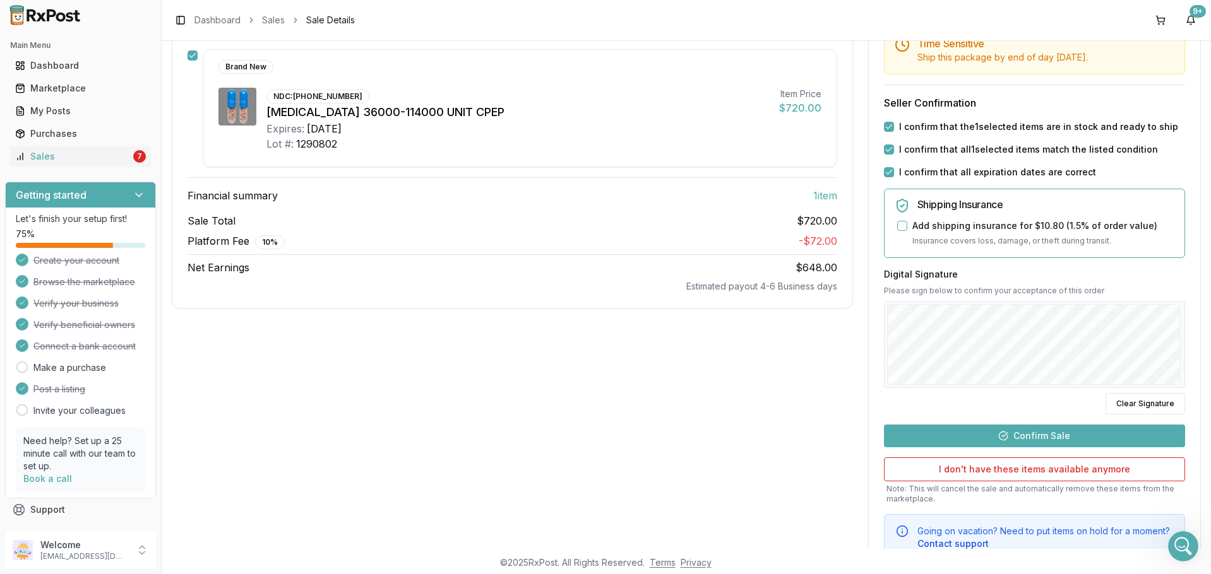
click at [1046, 441] on button "Confirm Sale" at bounding box center [1034, 436] width 301 height 23
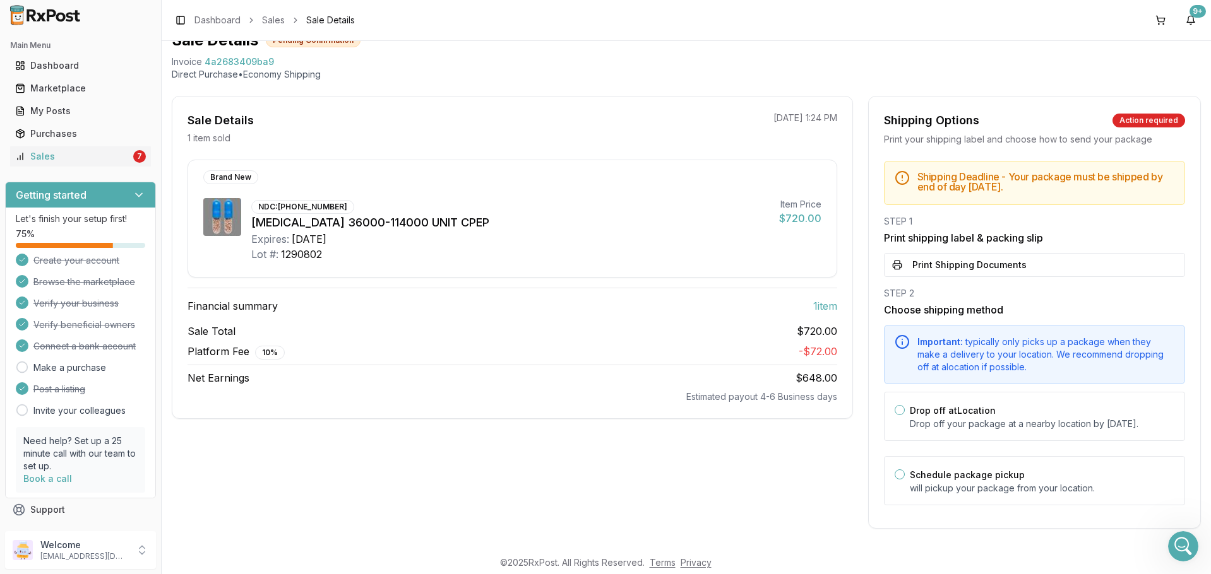
scroll to position [69, 0]
click at [941, 256] on button "Print Shipping Documents" at bounding box center [1034, 265] width 301 height 24
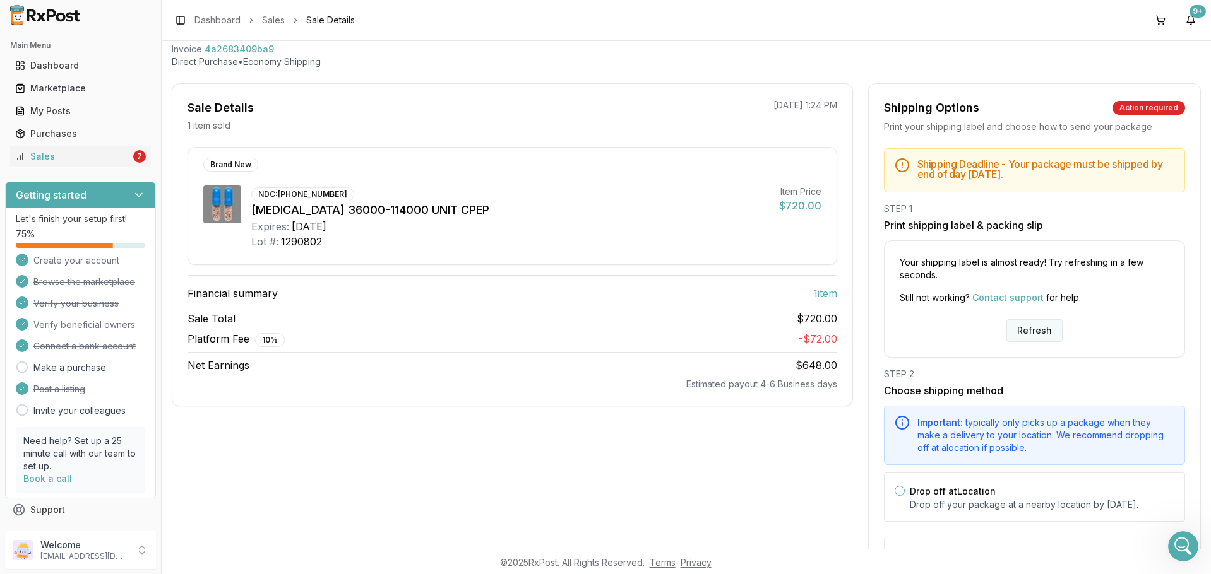
click at [1032, 324] on button "Refresh" at bounding box center [1034, 330] width 56 height 23
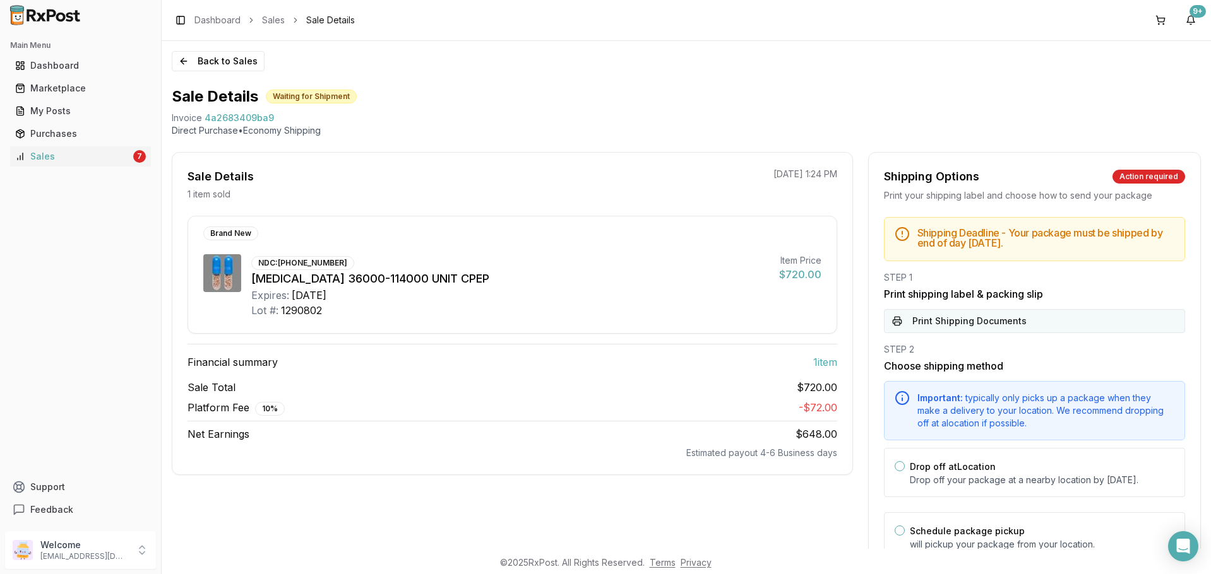
click at [963, 320] on button "Print Shipping Documents" at bounding box center [1034, 321] width 301 height 24
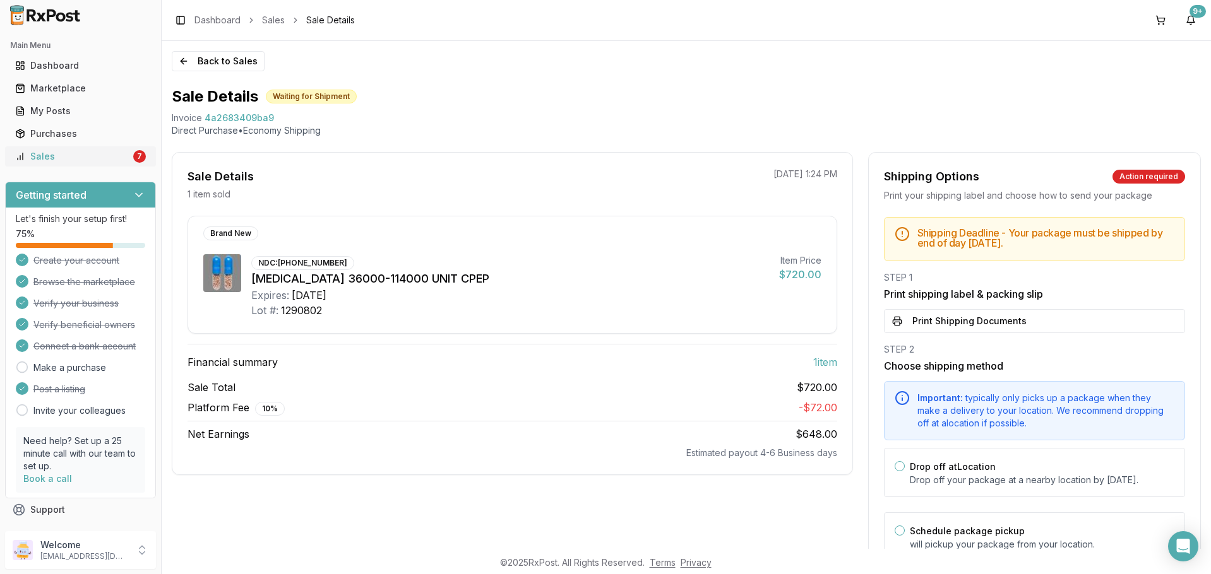
click at [82, 148] on link "Sales 7" at bounding box center [80, 156] width 141 height 23
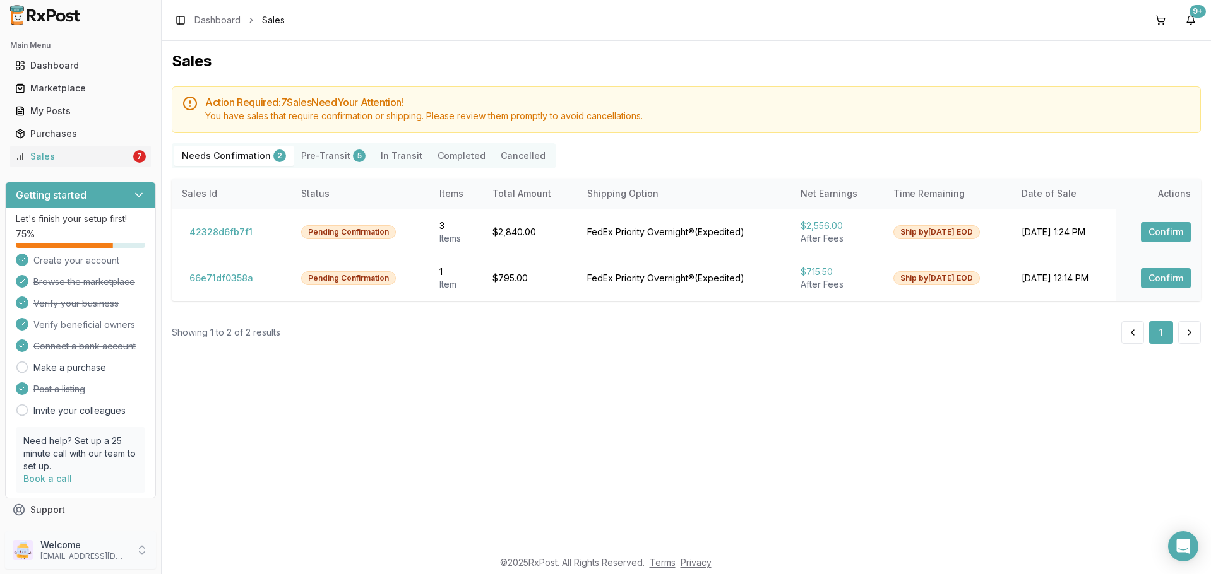
click at [55, 544] on p "Welcome" at bounding box center [84, 545] width 88 height 13
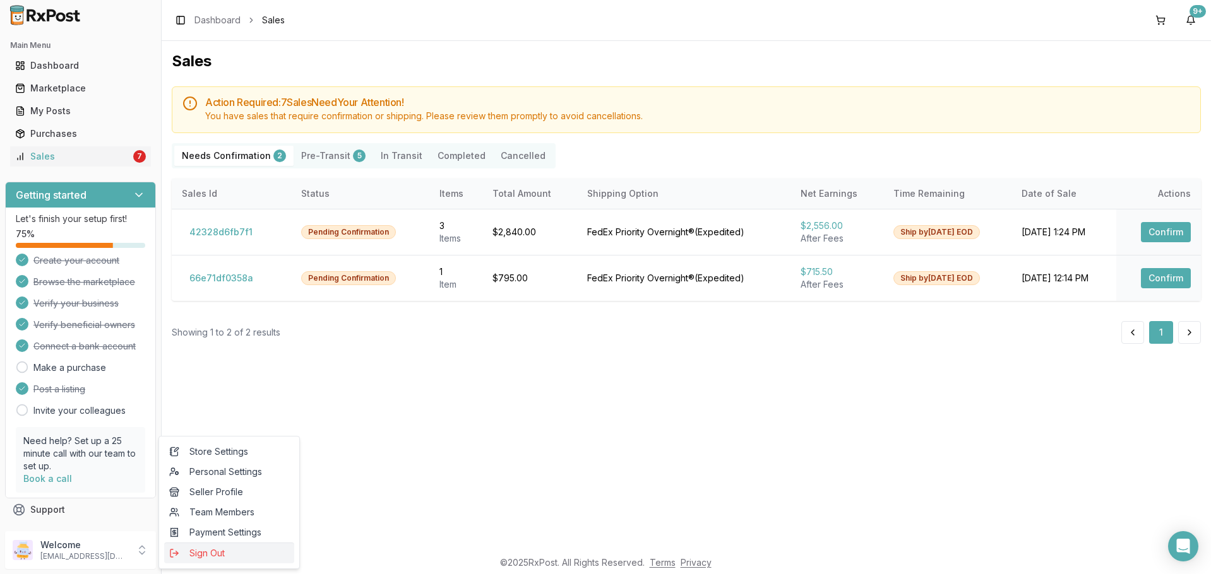
click at [181, 551] on span "Sign Out" at bounding box center [229, 553] width 120 height 13
